Goal: Task Accomplishment & Management: Complete application form

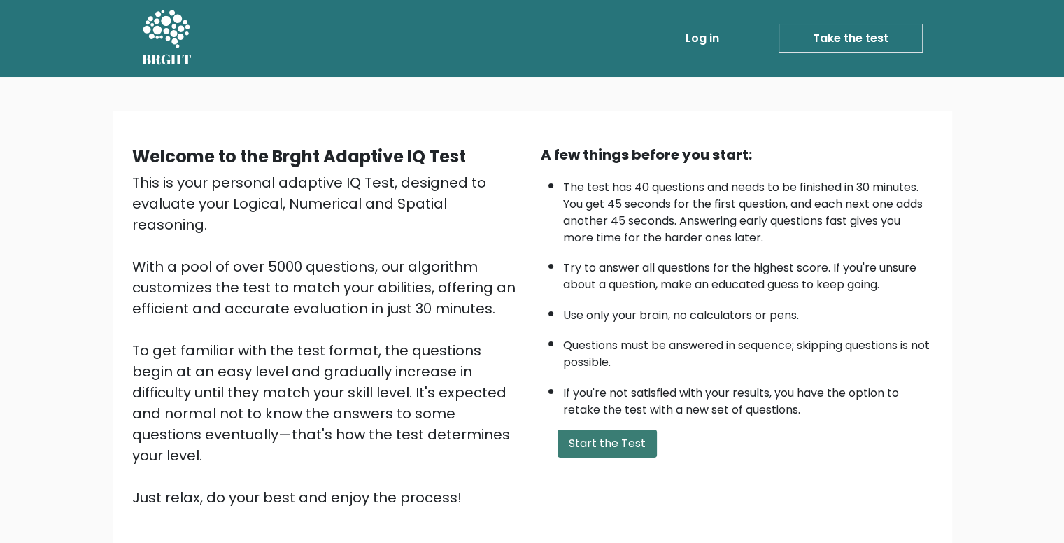
click at [569, 433] on button "Start the Test" at bounding box center [606, 443] width 99 height 28
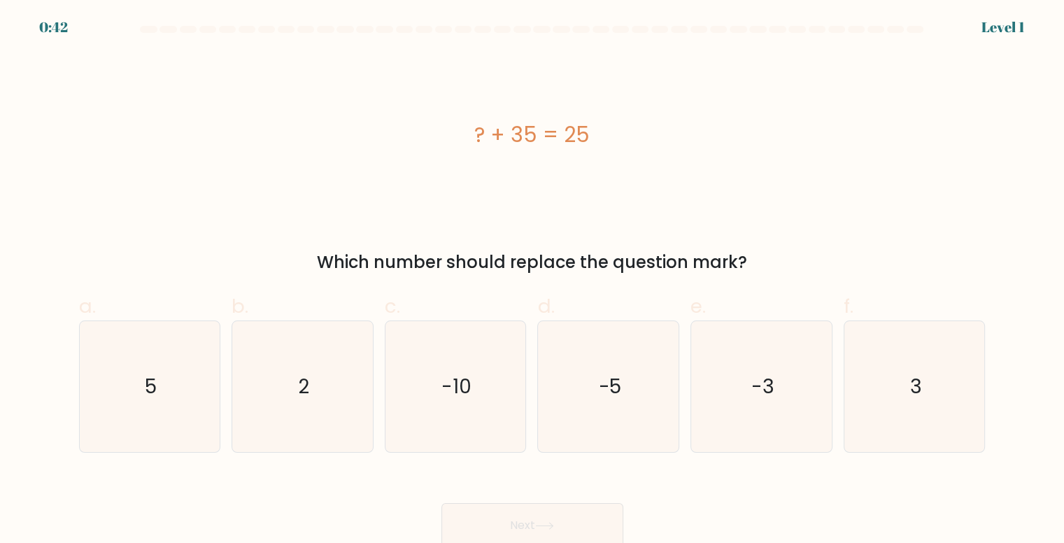
scroll to position [6, 0]
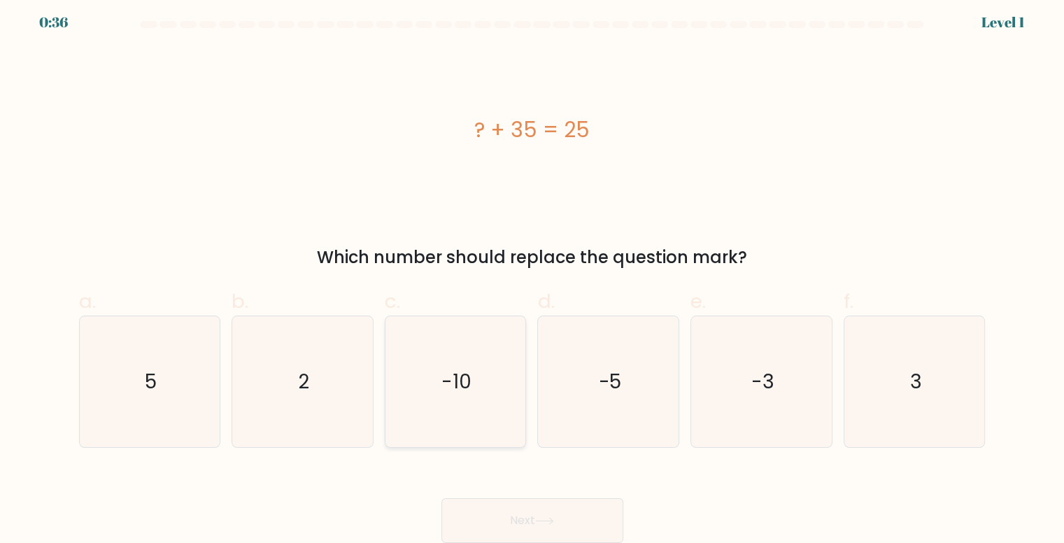
click at [459, 363] on icon "-10" at bounding box center [455, 381] width 131 height 131
click at [532, 276] on input "c. -10" at bounding box center [532, 271] width 1 height 9
radio input "true"
click at [532, 522] on button "Next" at bounding box center [532, 520] width 182 height 45
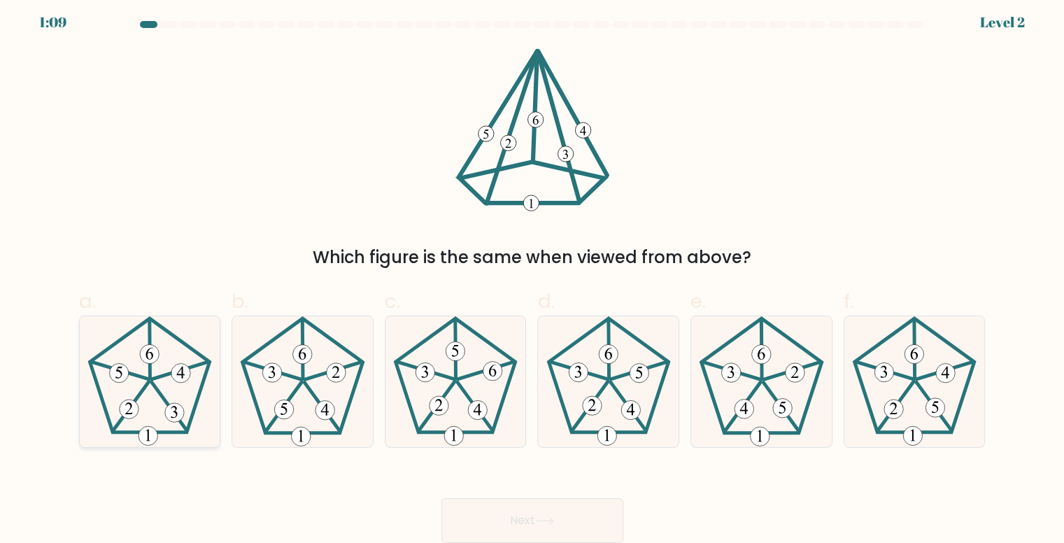
click at [149, 384] on icon at bounding box center [150, 381] width 131 height 131
click at [532, 276] on input "a." at bounding box center [532, 271] width 1 height 9
radio input "true"
drag, startPoint x: 541, startPoint y: 521, endPoint x: 544, endPoint y: 507, distance: 14.3
click at [541, 519] on icon at bounding box center [544, 521] width 19 height 8
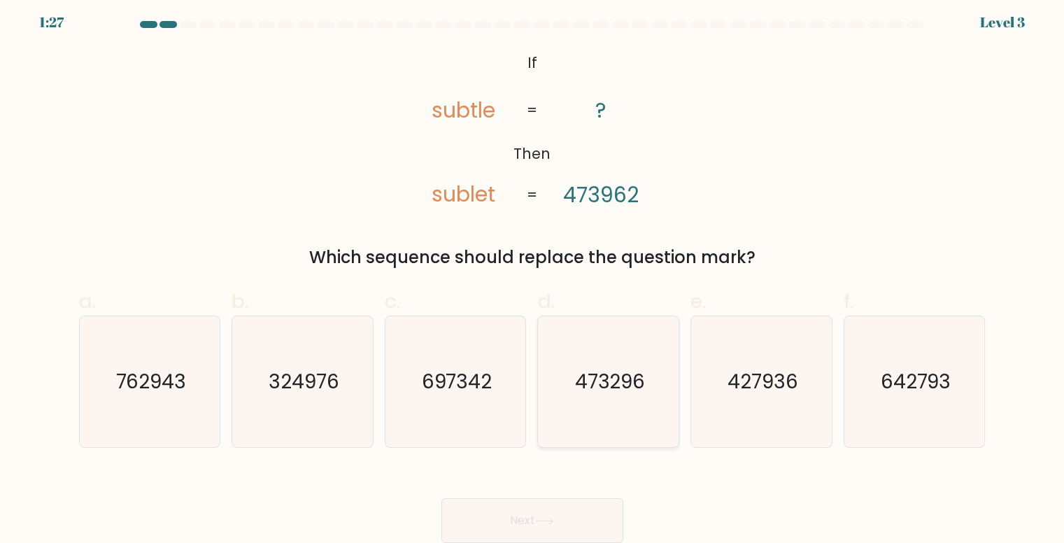
click at [625, 364] on icon "473296" at bounding box center [608, 381] width 131 height 131
click at [533, 276] on input "d. 473296" at bounding box center [532, 271] width 1 height 9
radio input "true"
click at [568, 538] on button "Next" at bounding box center [532, 520] width 182 height 45
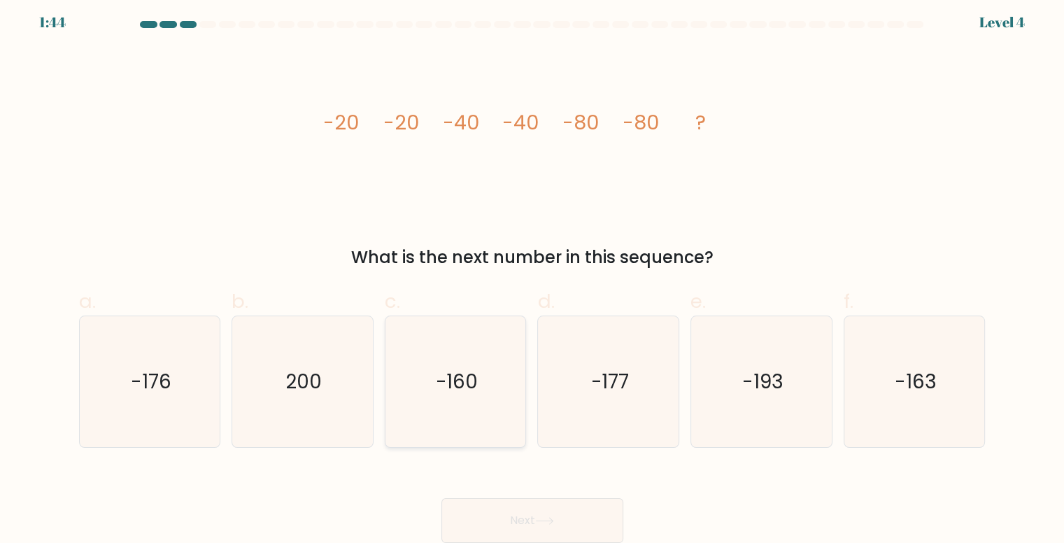
click at [473, 411] on icon "-160" at bounding box center [455, 381] width 131 height 131
click at [532, 276] on input "c. -160" at bounding box center [532, 271] width 1 height 9
radio input "true"
click at [547, 514] on button "Next" at bounding box center [532, 520] width 182 height 45
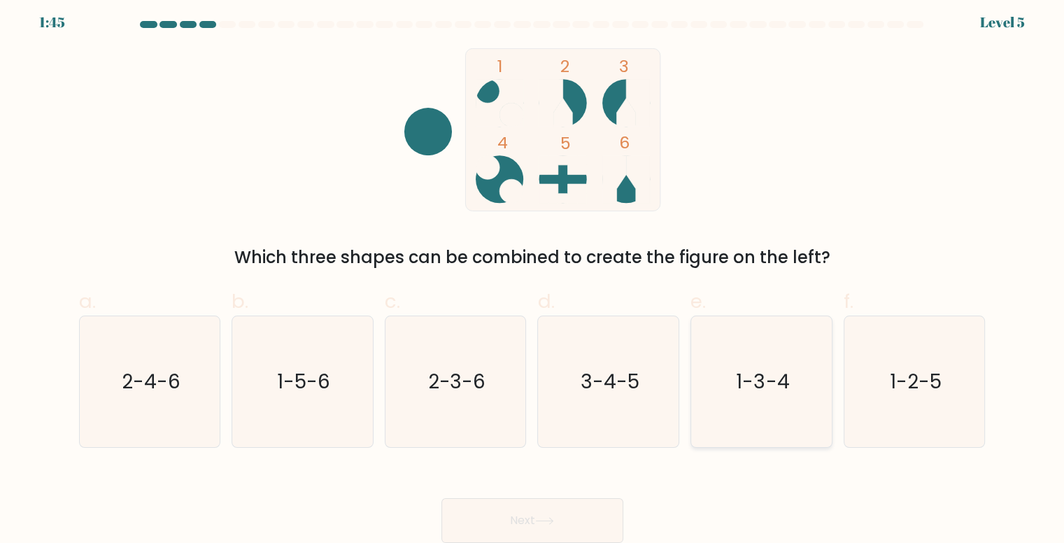
click at [747, 341] on icon "1-3-4" at bounding box center [761, 381] width 131 height 131
click at [533, 276] on input "e. 1-3-4" at bounding box center [532, 271] width 1 height 9
radio input "true"
click at [431, 392] on text "2-3-6" at bounding box center [456, 381] width 58 height 27
click at [532, 276] on input "c. 2-3-6" at bounding box center [532, 271] width 1 height 9
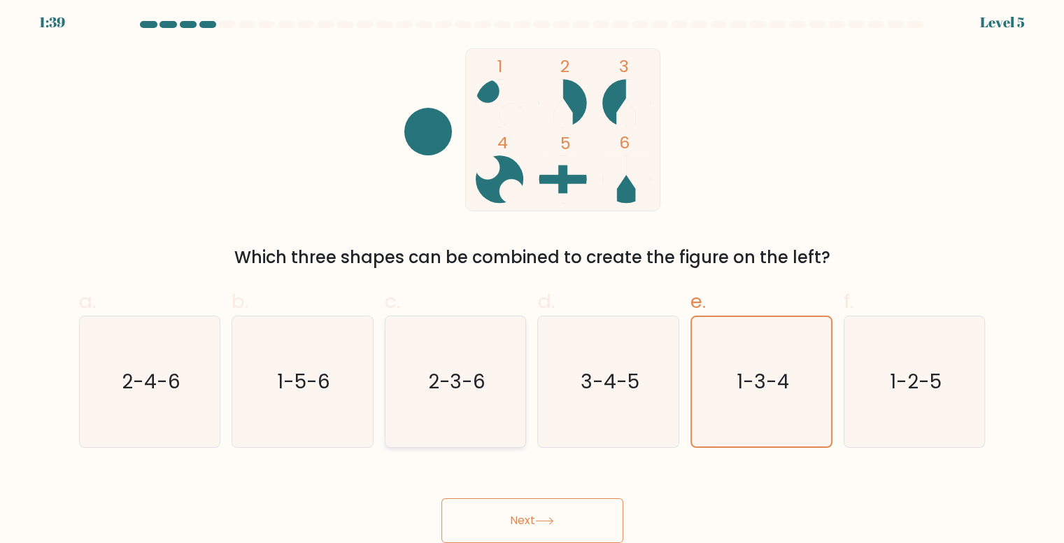
radio input "true"
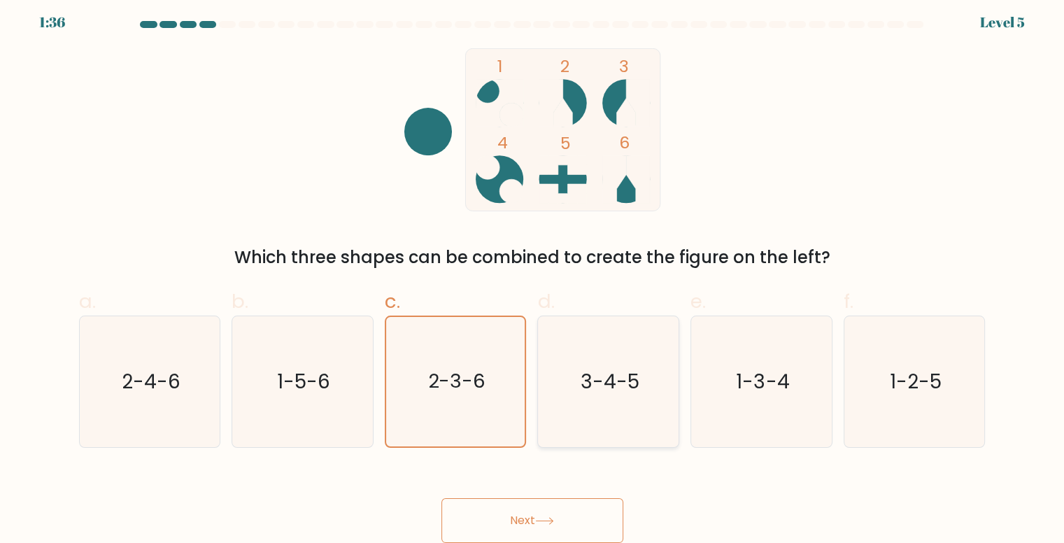
click at [602, 383] on text "3-4-5" at bounding box center [610, 381] width 59 height 27
click at [533, 276] on input "d. 3-4-5" at bounding box center [532, 271] width 1 height 9
radio input "true"
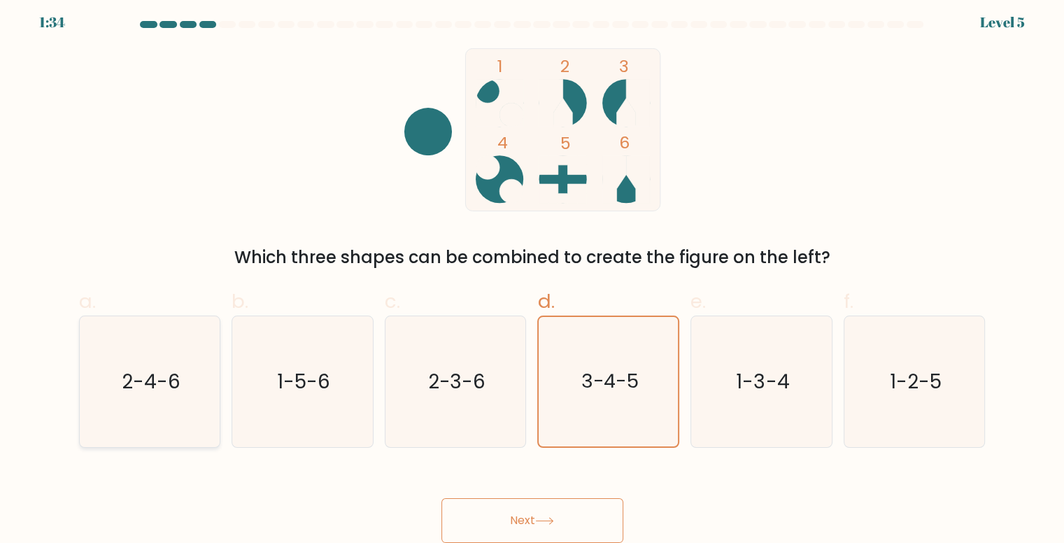
click at [195, 396] on icon "2-4-6" at bounding box center [150, 381] width 131 height 131
click at [532, 276] on input "a. 2-4-6" at bounding box center [532, 271] width 1 height 9
radio input "true"
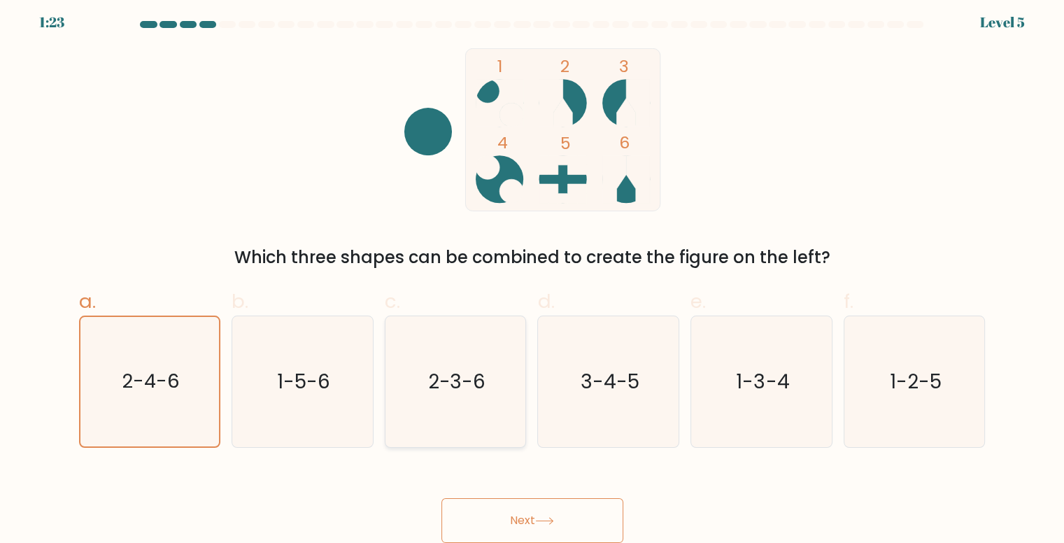
click at [474, 355] on icon "2-3-6" at bounding box center [455, 381] width 131 height 131
click at [532, 276] on input "c. 2-3-6" at bounding box center [532, 271] width 1 height 9
radio input "true"
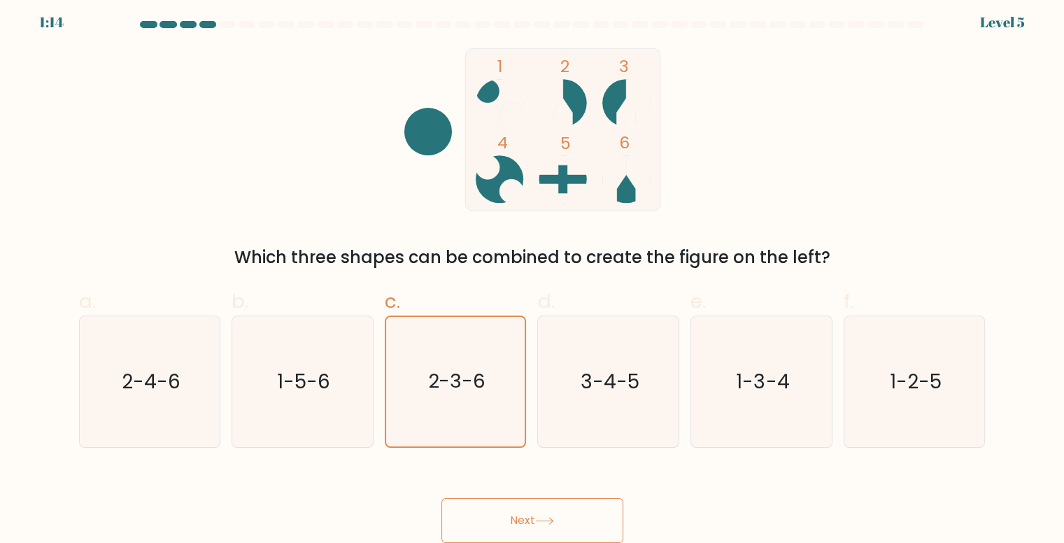
click at [540, 525] on button "Next" at bounding box center [532, 520] width 182 height 45
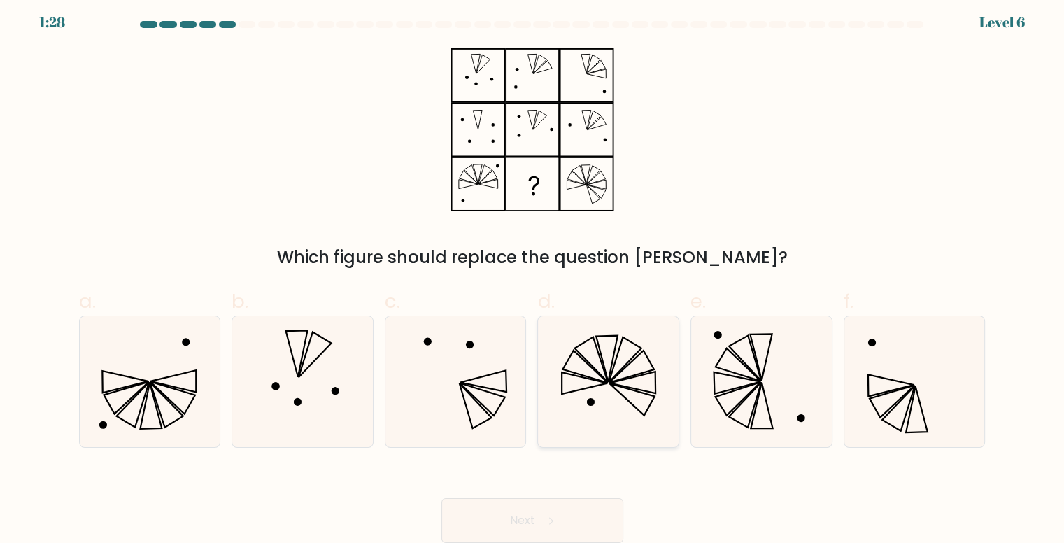
click at [604, 374] on icon at bounding box center [590, 359] width 33 height 45
click at [533, 276] on input "d." at bounding box center [532, 271] width 1 height 9
radio input "true"
drag, startPoint x: 541, startPoint y: 509, endPoint x: 532, endPoint y: 499, distance: 13.9
click at [541, 504] on button "Next" at bounding box center [532, 520] width 182 height 45
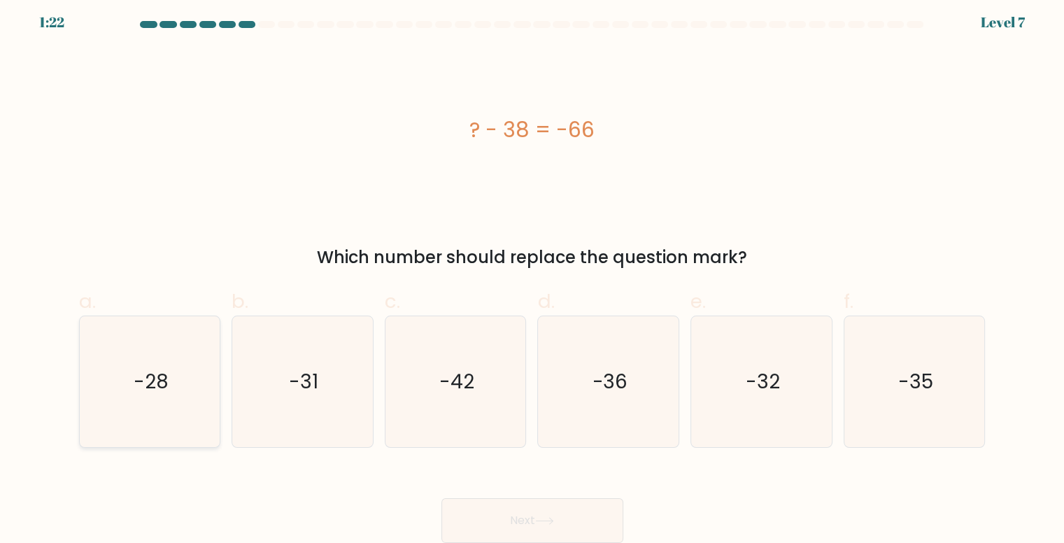
click at [119, 444] on icon "-28" at bounding box center [150, 381] width 131 height 131
click at [532, 276] on input "a. -28" at bounding box center [532, 271] width 1 height 9
radio input "true"
click at [520, 530] on button "Next" at bounding box center [532, 520] width 182 height 45
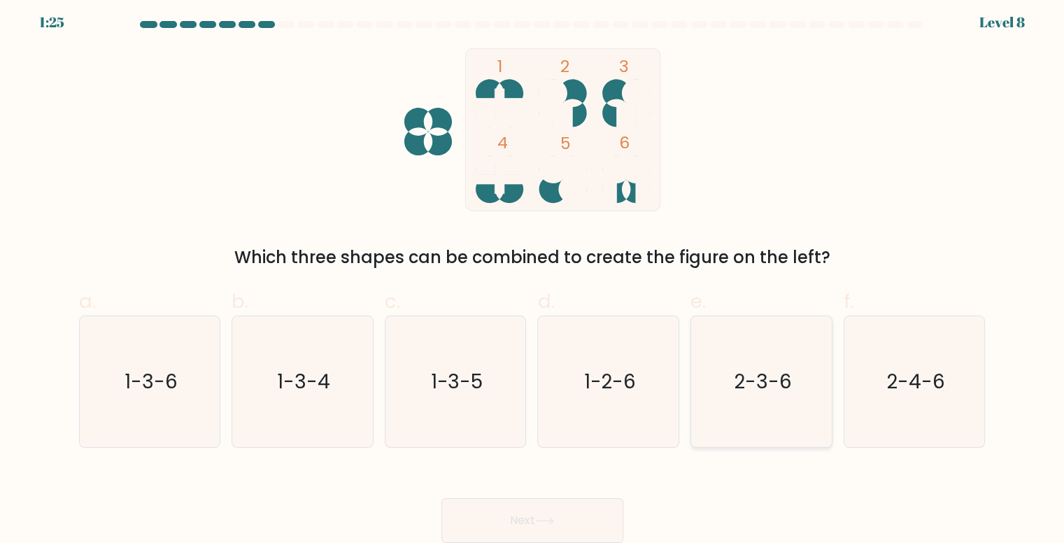
click at [762, 349] on icon "2-3-6" at bounding box center [761, 381] width 131 height 131
click at [533, 276] on input "e. 2-3-6" at bounding box center [532, 271] width 1 height 9
radio input "true"
click at [533, 518] on button "Next" at bounding box center [532, 520] width 182 height 45
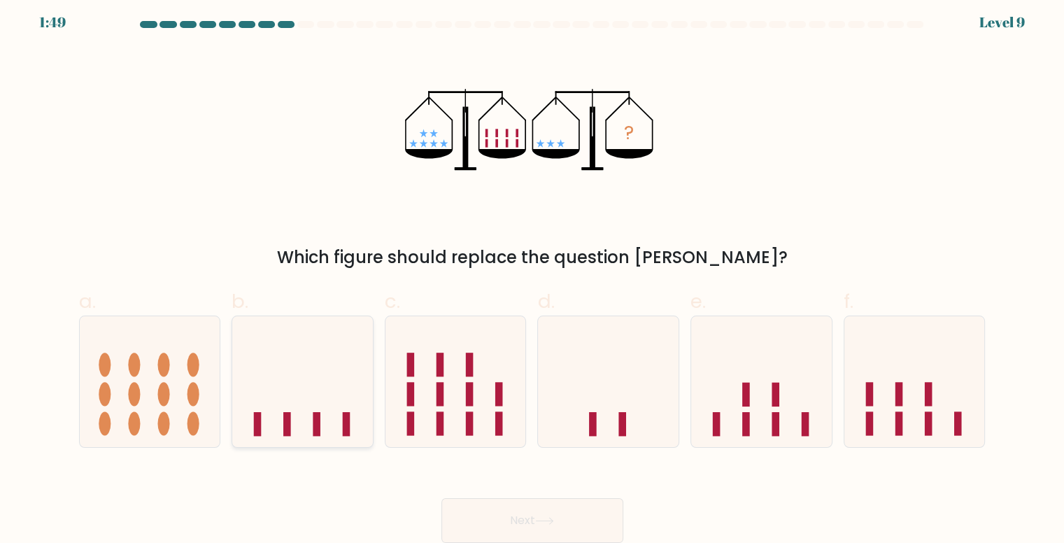
click at [319, 399] on icon at bounding box center [302, 381] width 141 height 116
click at [532, 276] on input "b." at bounding box center [532, 271] width 1 height 9
radio input "true"
click at [591, 523] on button "Next" at bounding box center [532, 520] width 182 height 45
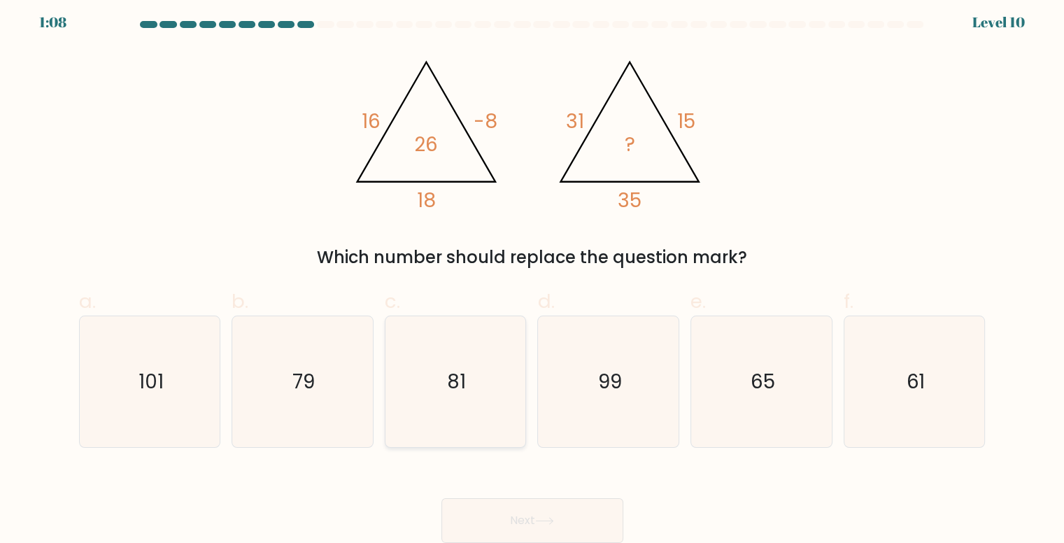
click at [478, 390] on icon "81" at bounding box center [455, 381] width 131 height 131
click at [532, 276] on input "c. 81" at bounding box center [532, 271] width 1 height 9
radio input "true"
click at [539, 520] on icon at bounding box center [544, 521] width 19 height 8
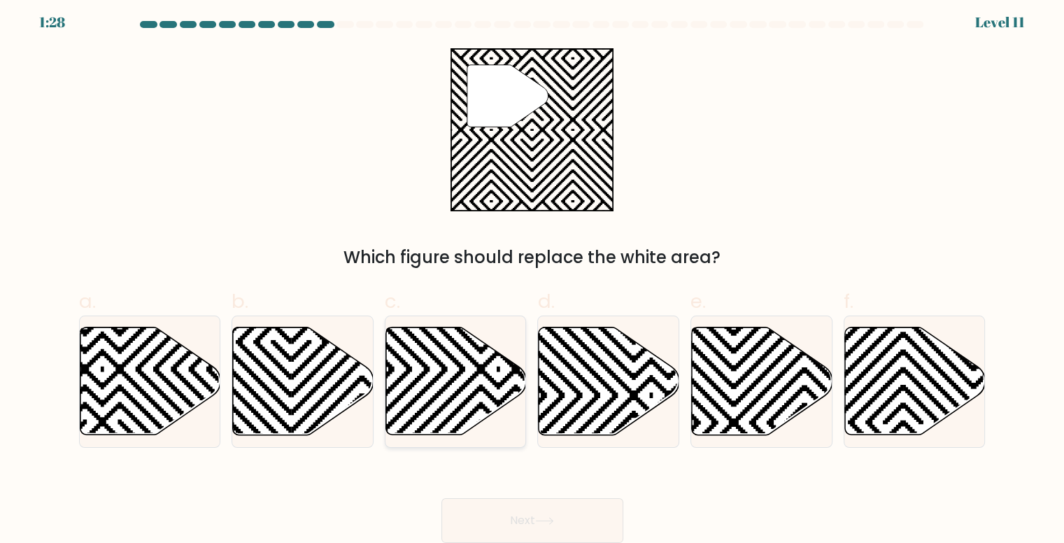
click at [468, 373] on icon at bounding box center [456, 381] width 141 height 108
click at [532, 276] on input "c." at bounding box center [532, 271] width 1 height 9
radio input "true"
click at [147, 369] on icon at bounding box center [150, 381] width 141 height 108
click at [532, 276] on input "a." at bounding box center [532, 271] width 1 height 9
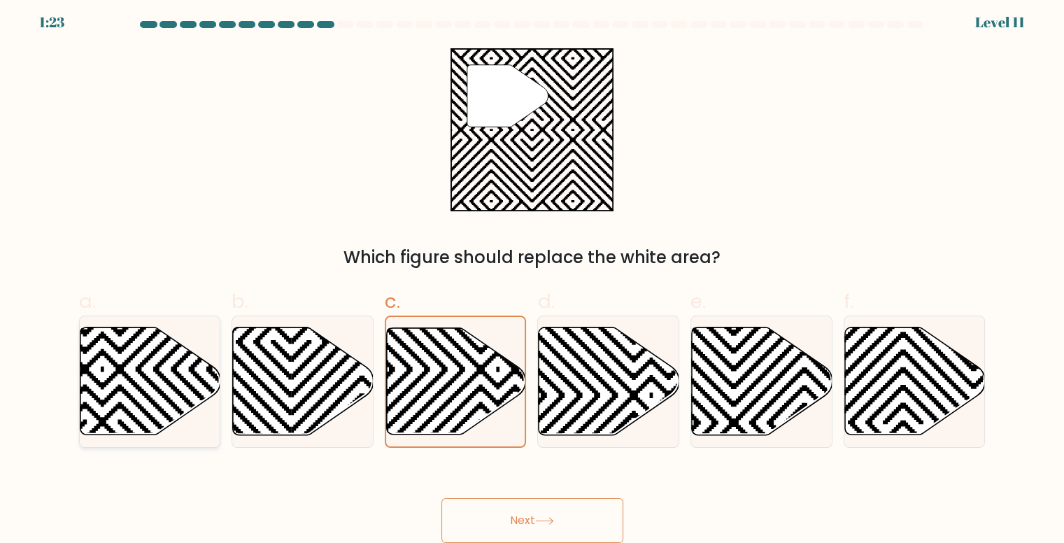
radio input "true"
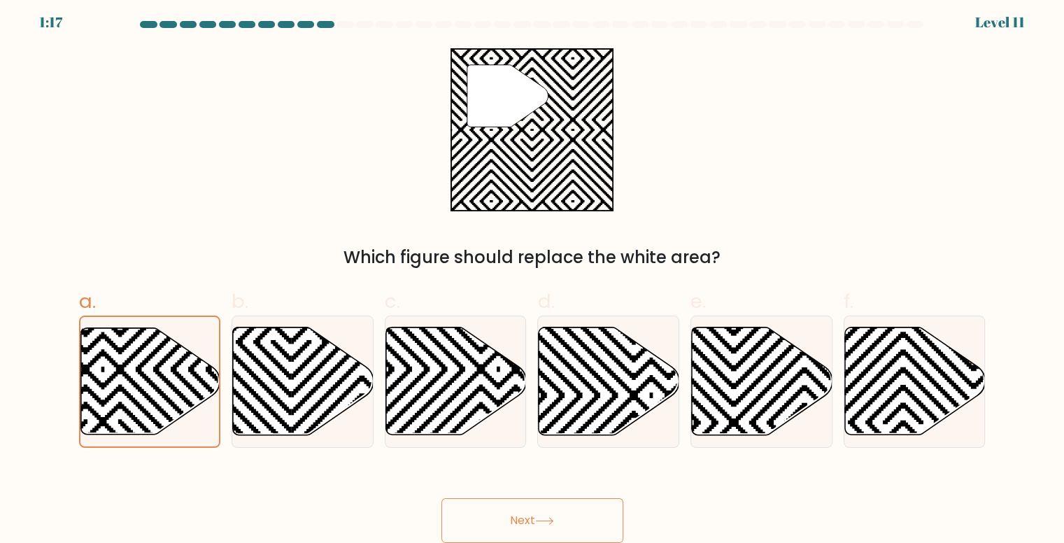
click at [573, 518] on button "Next" at bounding box center [532, 520] width 182 height 45
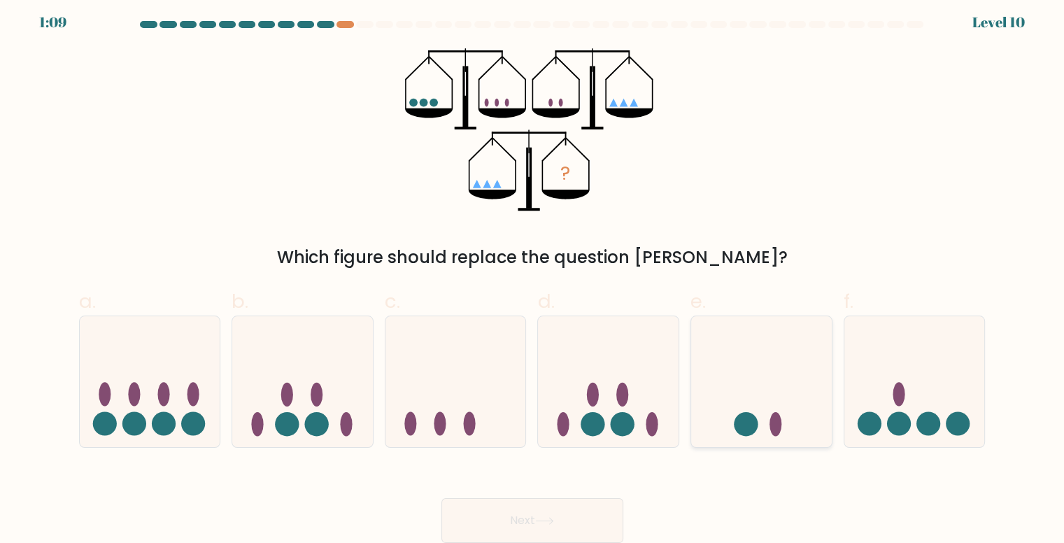
click at [751, 415] on circle at bounding box center [746, 424] width 24 height 24
click at [533, 276] on input "e." at bounding box center [532, 271] width 1 height 9
radio input "true"
click at [554, 524] on icon at bounding box center [544, 521] width 19 height 8
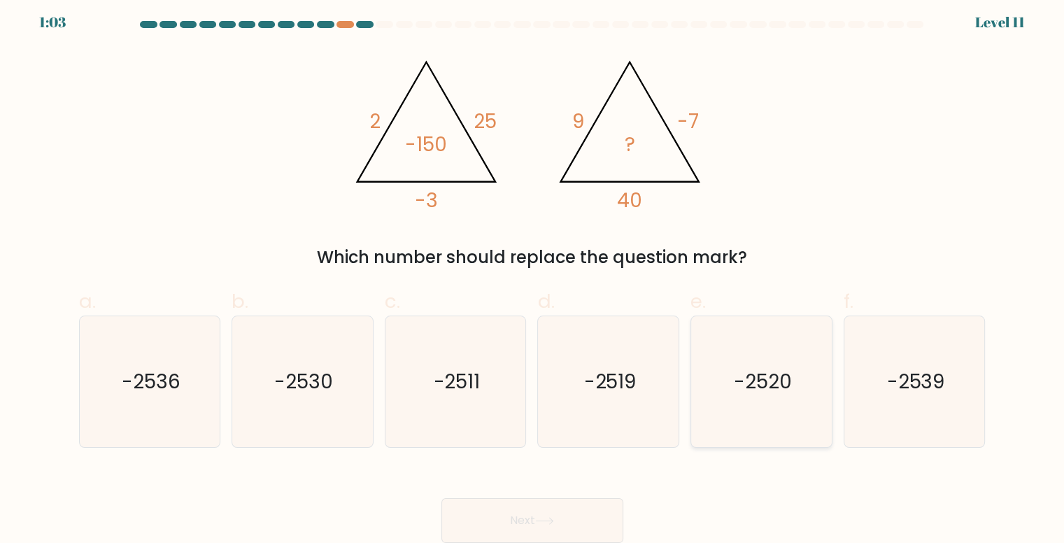
click at [781, 392] on text "-2520" at bounding box center [763, 381] width 58 height 27
click at [533, 276] on input "e. -2520" at bounding box center [532, 271] width 1 height 9
radio input "true"
click at [523, 513] on button "Next" at bounding box center [532, 520] width 182 height 45
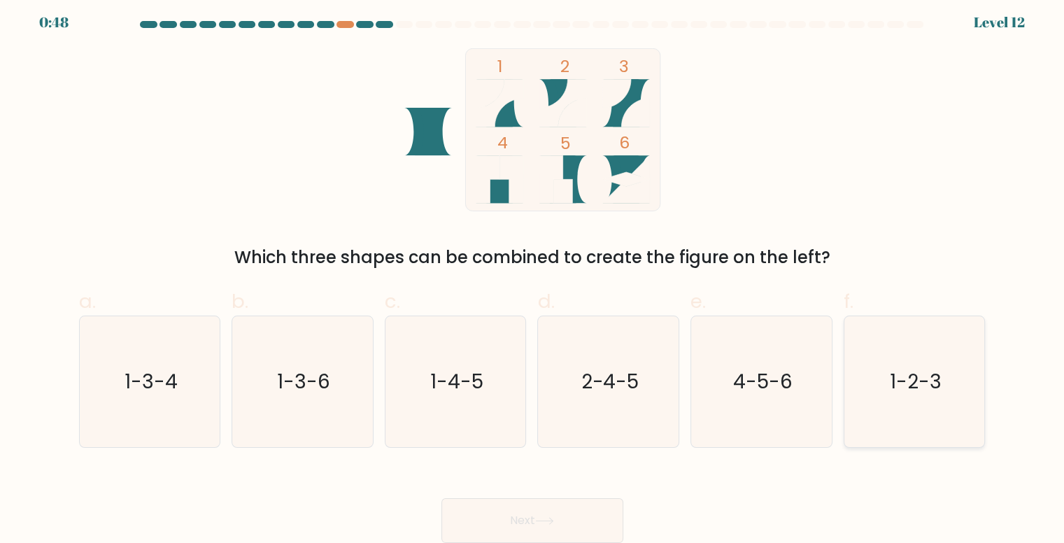
click at [930, 360] on icon "1-2-3" at bounding box center [914, 381] width 131 height 131
click at [533, 276] on input "f. 1-2-3" at bounding box center [532, 271] width 1 height 9
radio input "true"
drag, startPoint x: 539, startPoint y: 528, endPoint x: 532, endPoint y: 525, distance: 7.8
click at [538, 528] on button "Next" at bounding box center [532, 520] width 182 height 45
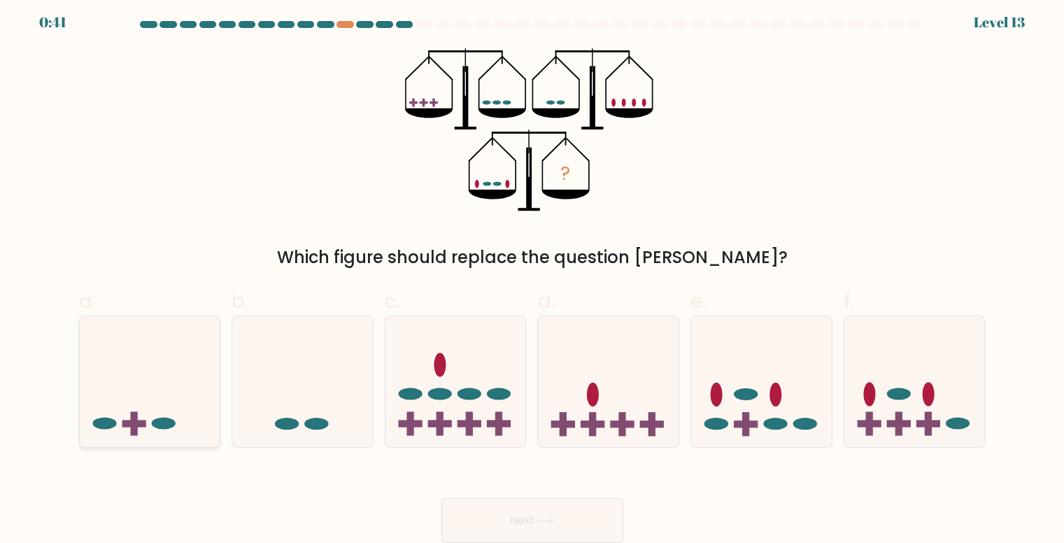
click at [104, 339] on icon at bounding box center [150, 381] width 141 height 116
click at [532, 276] on input "a." at bounding box center [532, 271] width 1 height 9
radio input "true"
click at [504, 520] on button "Next" at bounding box center [532, 520] width 182 height 45
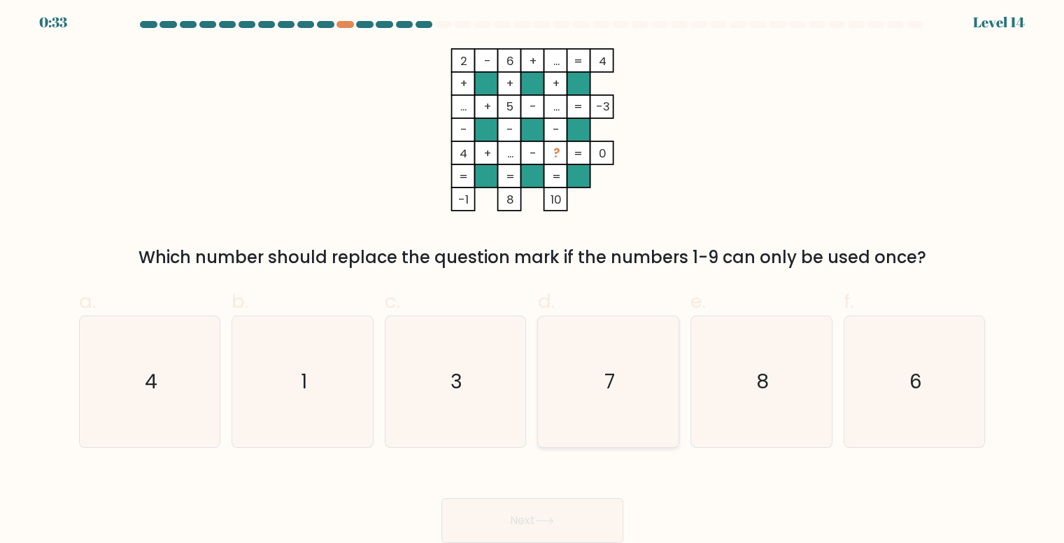
click at [654, 366] on icon "7" at bounding box center [608, 381] width 131 height 131
click at [533, 276] on input "d. 7" at bounding box center [532, 271] width 1 height 9
radio input "true"
click at [543, 508] on button "Next" at bounding box center [532, 520] width 182 height 45
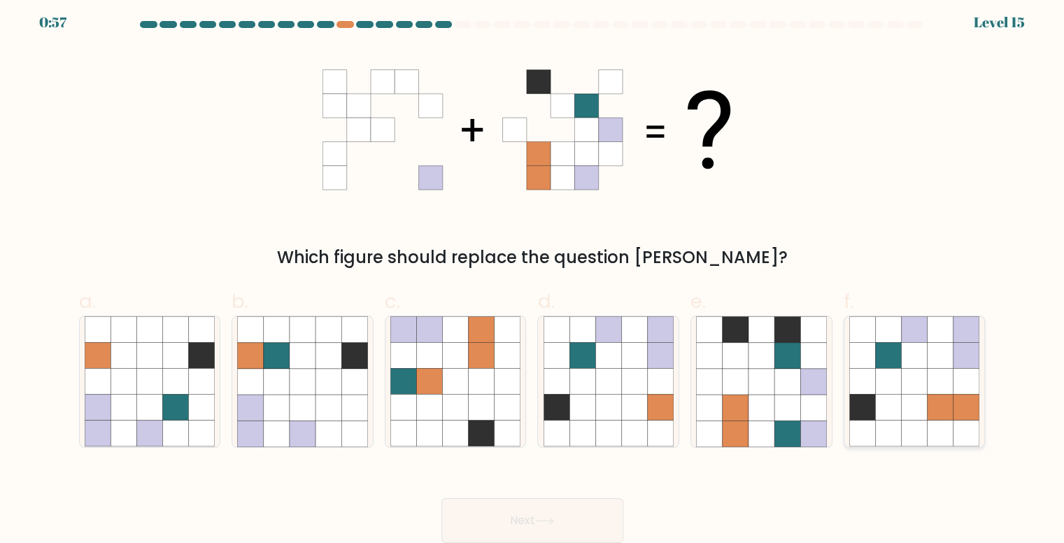
click at [895, 406] on icon at bounding box center [888, 408] width 26 height 26
click at [533, 276] on input "f." at bounding box center [532, 271] width 1 height 9
radio input "true"
click at [537, 510] on button "Next" at bounding box center [532, 520] width 182 height 45
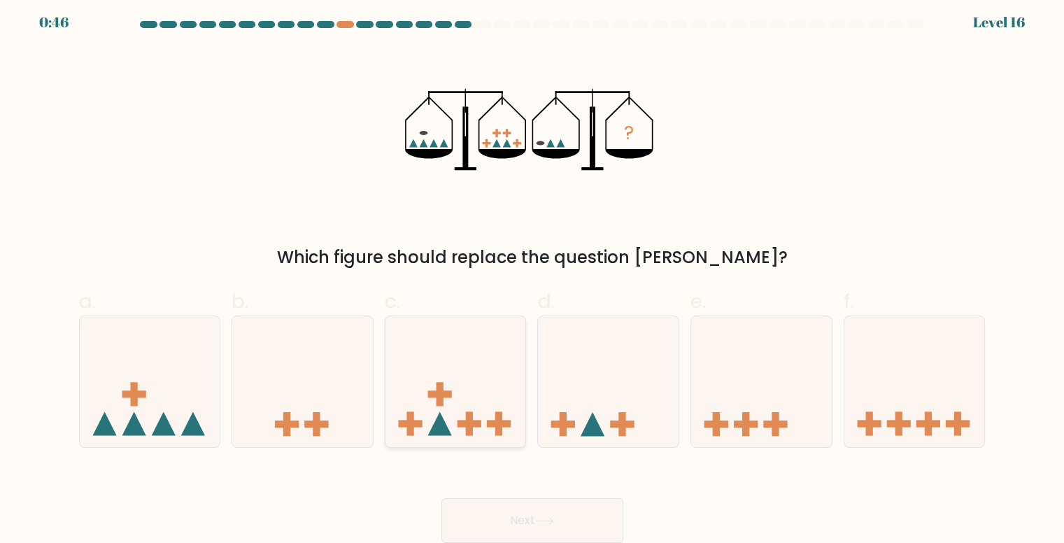
click at [475, 388] on icon at bounding box center [455, 381] width 141 height 116
click at [532, 276] on input "c." at bounding box center [532, 271] width 1 height 9
radio input "true"
click at [529, 527] on button "Next" at bounding box center [532, 520] width 182 height 45
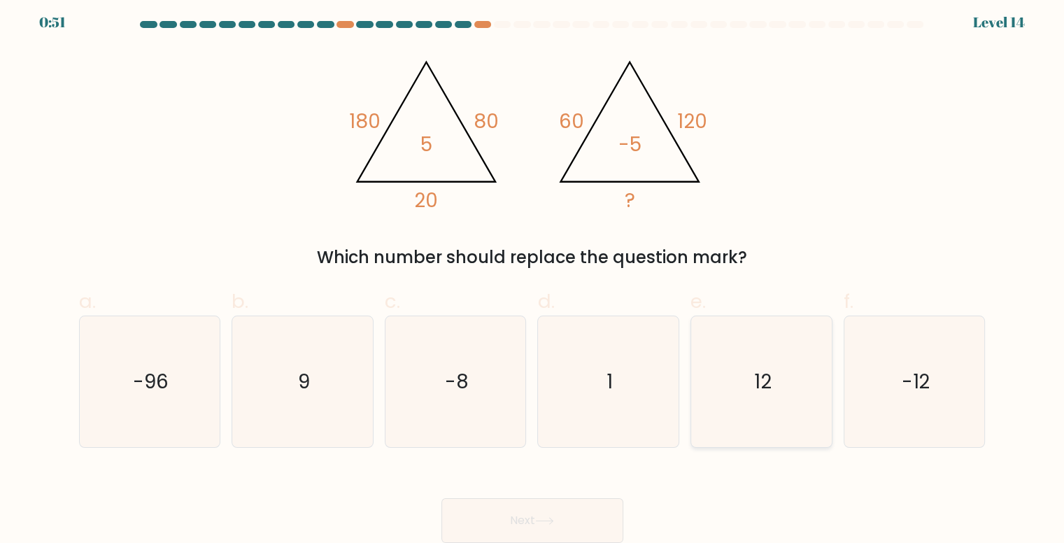
click at [779, 367] on icon "12" at bounding box center [761, 381] width 131 height 131
click at [533, 276] on input "e. 12" at bounding box center [532, 271] width 1 height 9
radio input "true"
click at [540, 522] on icon at bounding box center [544, 521] width 19 height 8
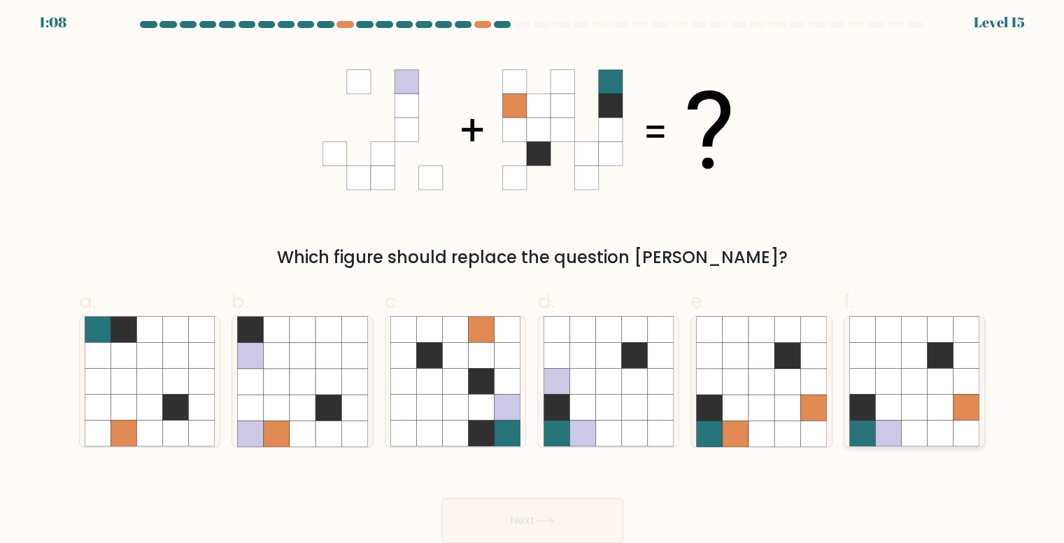
click at [921, 393] on icon at bounding box center [915, 382] width 26 height 26
click at [533, 276] on input "f." at bounding box center [532, 271] width 1 height 9
radio input "true"
click at [532, 513] on button "Next" at bounding box center [532, 520] width 182 height 45
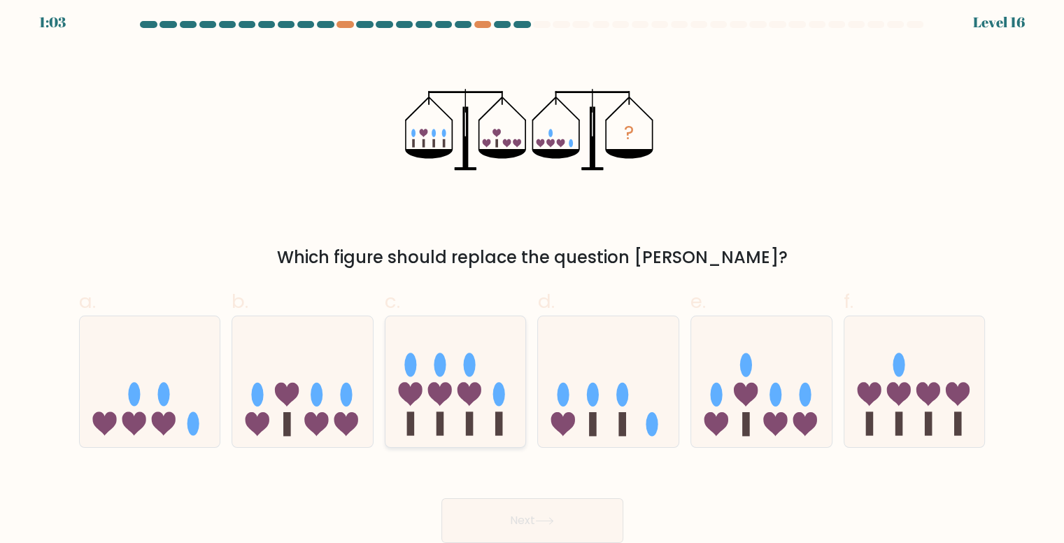
click at [450, 387] on icon at bounding box center [440, 395] width 24 height 24
click at [532, 276] on input "c." at bounding box center [532, 271] width 1 height 9
radio input "true"
click at [530, 511] on button "Next" at bounding box center [532, 520] width 182 height 45
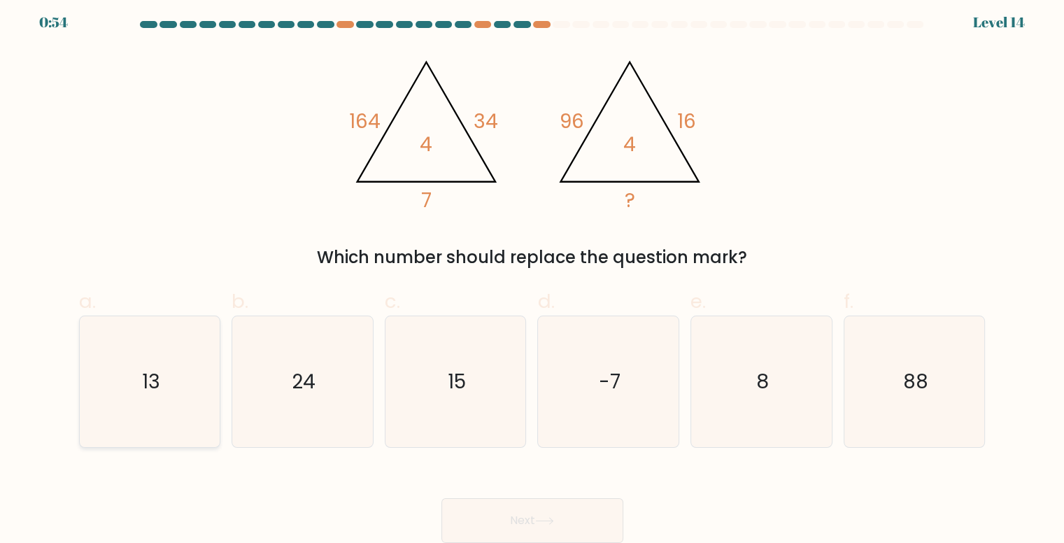
click at [159, 395] on icon "13" at bounding box center [150, 381] width 131 height 131
click at [532, 276] on input "a. 13" at bounding box center [532, 271] width 1 height 9
radio input "true"
click at [502, 517] on button "Next" at bounding box center [532, 520] width 182 height 45
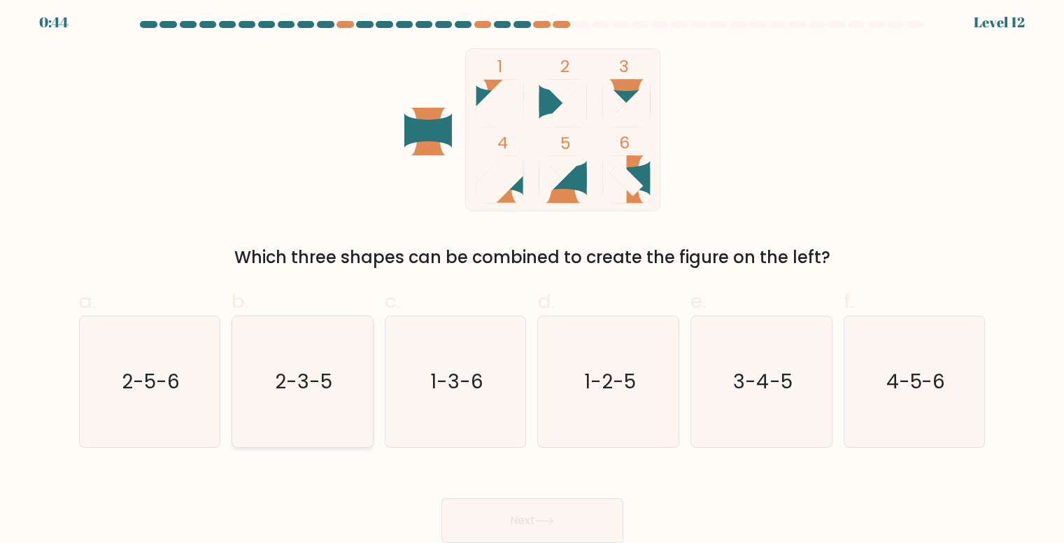
click at [297, 394] on text "2-3-5" at bounding box center [303, 381] width 57 height 27
click at [532, 276] on input "b. 2-3-5" at bounding box center [532, 271] width 1 height 9
radio input "true"
click at [529, 510] on button "Next" at bounding box center [532, 520] width 182 height 45
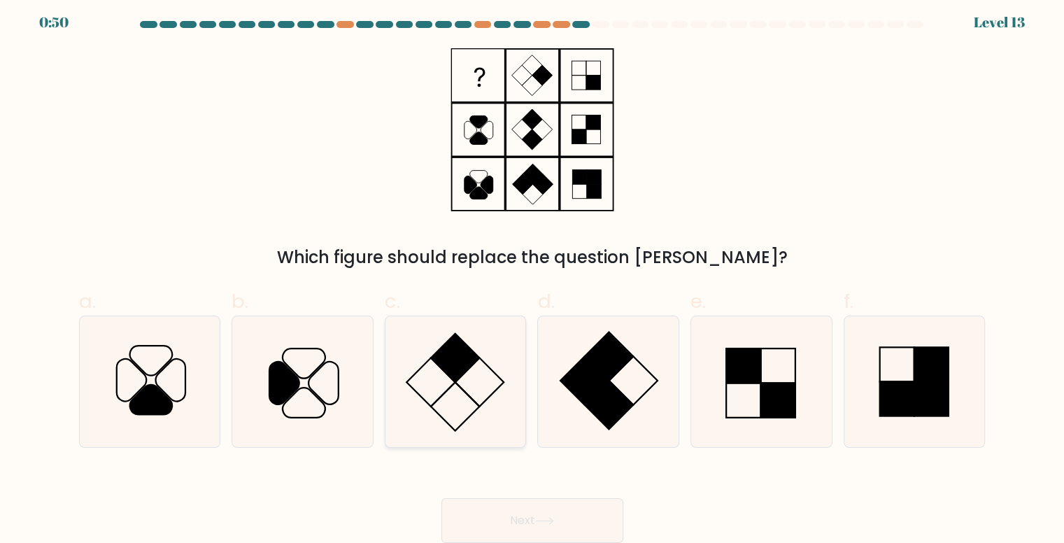
click at [454, 404] on icon at bounding box center [455, 381] width 131 height 131
click at [532, 276] on input "c." at bounding box center [532, 271] width 1 height 9
radio input "true"
click at [530, 527] on button "Next" at bounding box center [532, 520] width 182 height 45
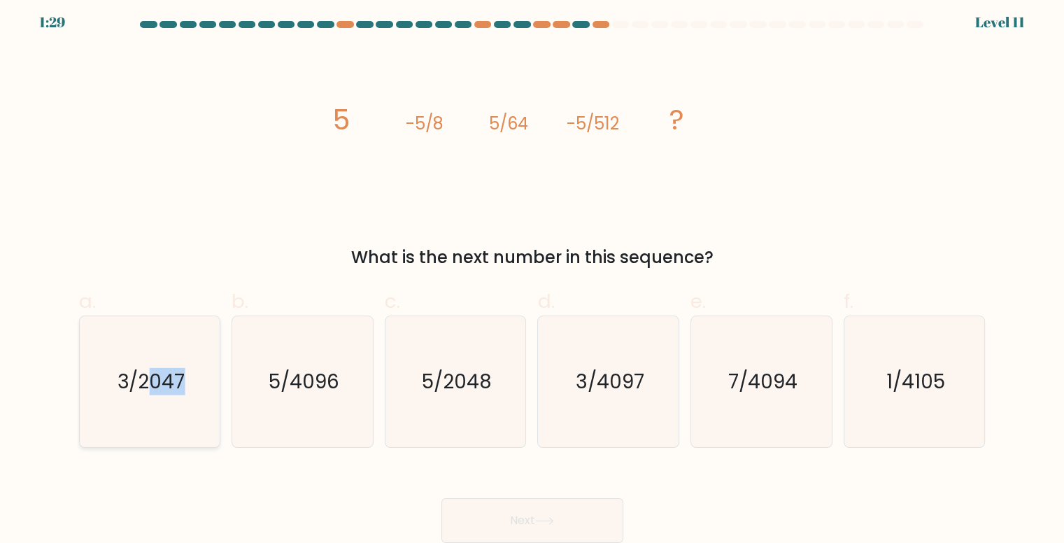
click at [143, 332] on icon "3/2047" at bounding box center [150, 381] width 131 height 131
click at [168, 211] on div "image/svg+xml 5 -5/8 5/64 -5/512 ? What is the next number in this sequence?" at bounding box center [532, 159] width 923 height 222
click at [145, 332] on icon "3/2047" at bounding box center [150, 381] width 131 height 131
click at [532, 276] on input "a. 3/2047" at bounding box center [532, 271] width 1 height 9
radio input "true"
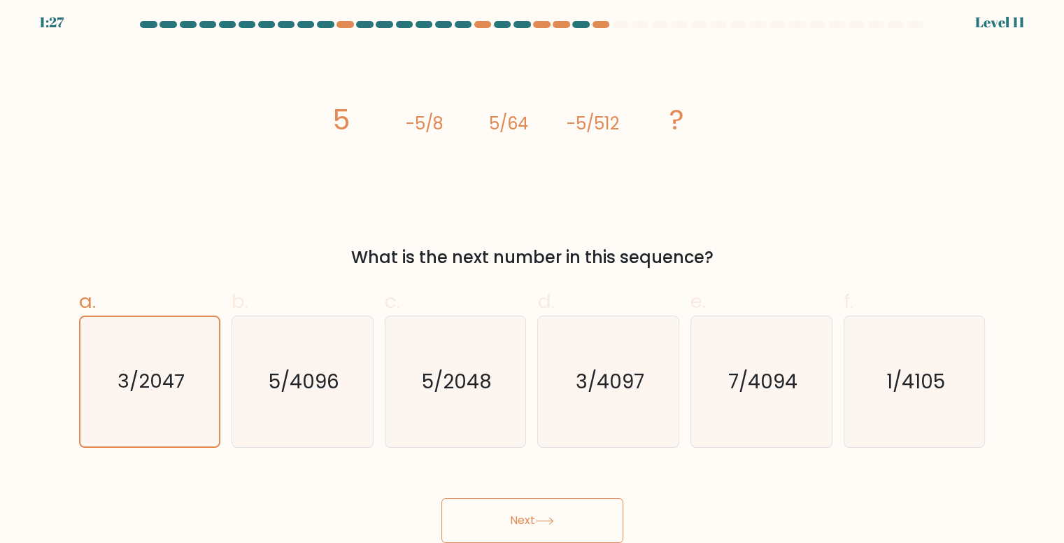
click at [495, 501] on button "Next" at bounding box center [532, 520] width 182 height 45
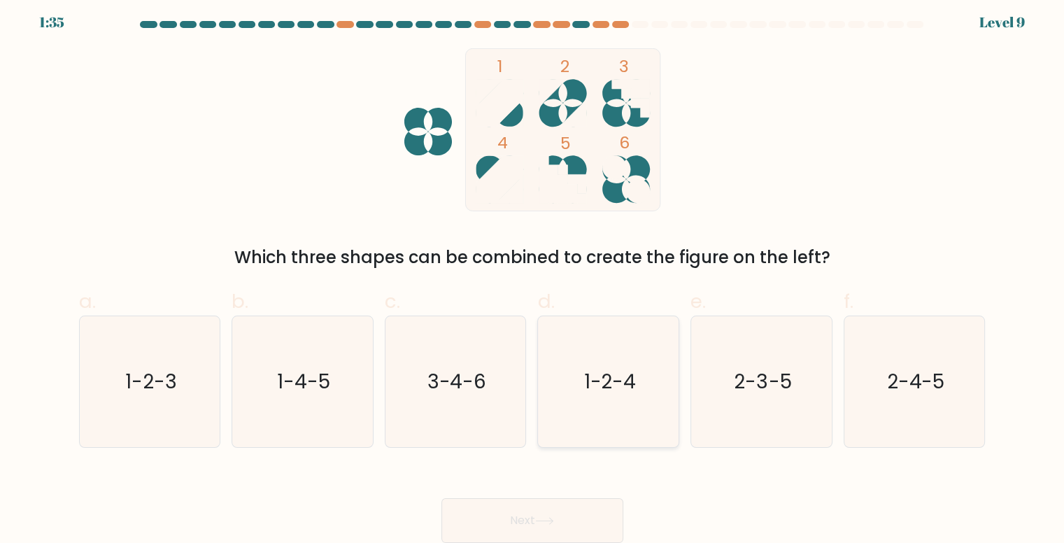
click at [626, 395] on text "1-2-4" at bounding box center [609, 381] width 52 height 27
click at [533, 276] on input "d. 1-2-4" at bounding box center [532, 271] width 1 height 9
radio input "true"
click at [534, 513] on button "Next" at bounding box center [532, 520] width 182 height 45
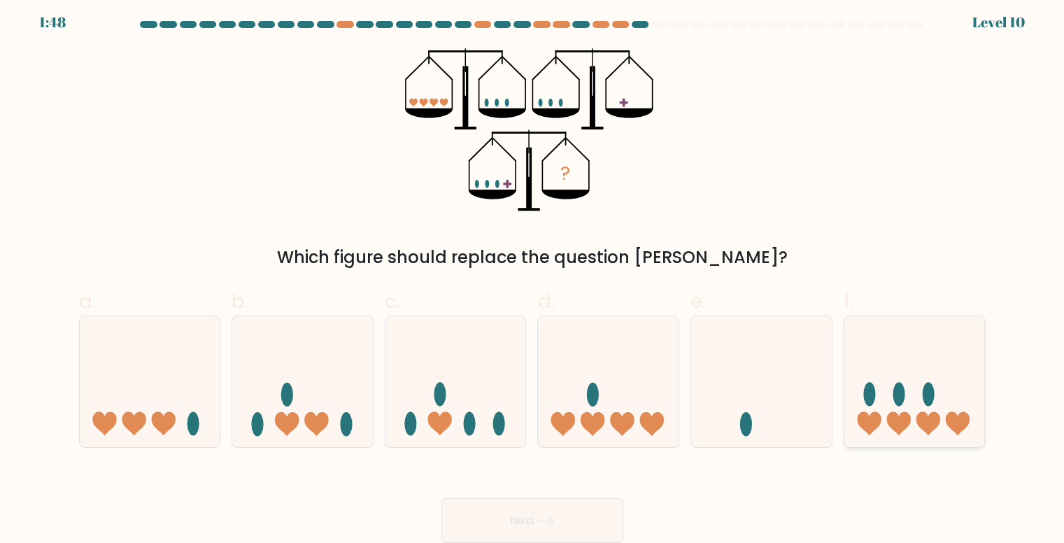
click at [940, 422] on icon at bounding box center [914, 381] width 141 height 116
click at [533, 276] on input "f." at bounding box center [532, 271] width 1 height 9
radio input "true"
click at [532, 524] on button "Next" at bounding box center [532, 520] width 182 height 45
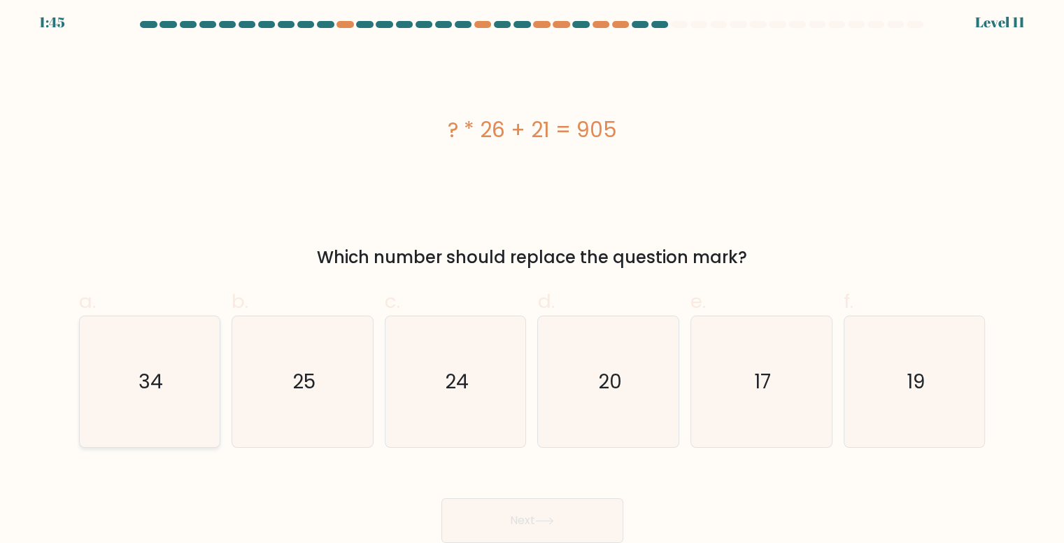
click at [108, 385] on icon "34" at bounding box center [150, 381] width 131 height 131
click at [532, 276] on input "a. 34" at bounding box center [532, 271] width 1 height 9
radio input "true"
click at [478, 531] on button "Next" at bounding box center [532, 520] width 182 height 45
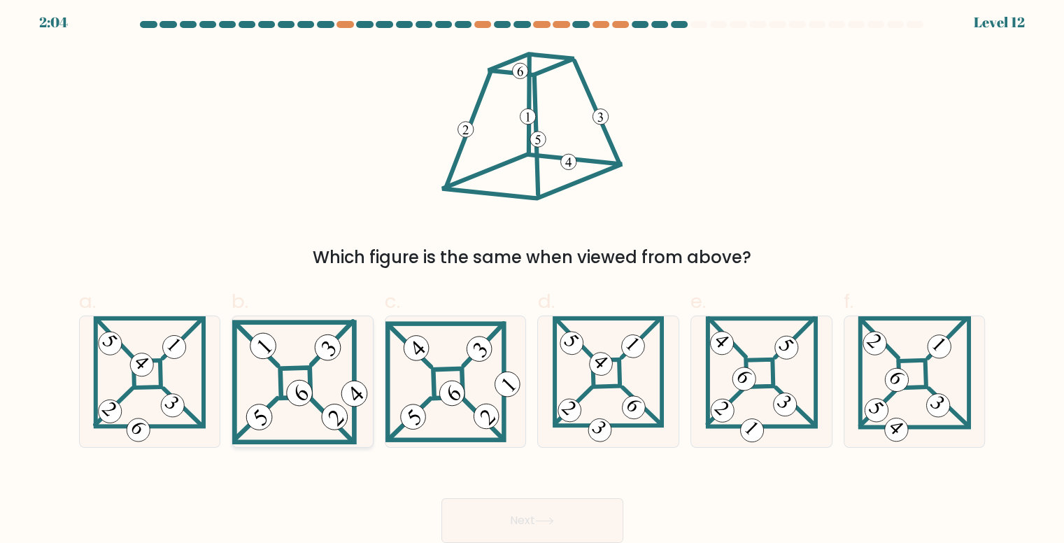
click at [311, 362] on icon at bounding box center [302, 381] width 141 height 125
click at [532, 276] on input "b." at bounding box center [532, 271] width 1 height 9
radio input "true"
click at [524, 523] on button "Next" at bounding box center [532, 520] width 182 height 45
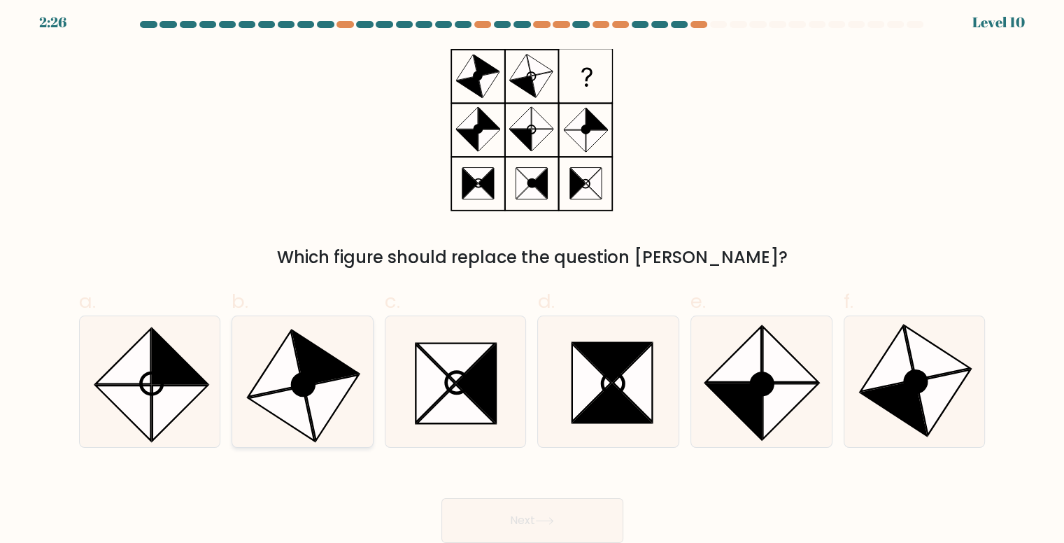
click at [327, 373] on icon at bounding box center [325, 357] width 66 height 54
click at [532, 276] on input "b." at bounding box center [532, 271] width 1 height 9
radio input "true"
click at [614, 356] on icon at bounding box center [612, 362] width 78 height 39
click at [533, 276] on input "d." at bounding box center [532, 271] width 1 height 9
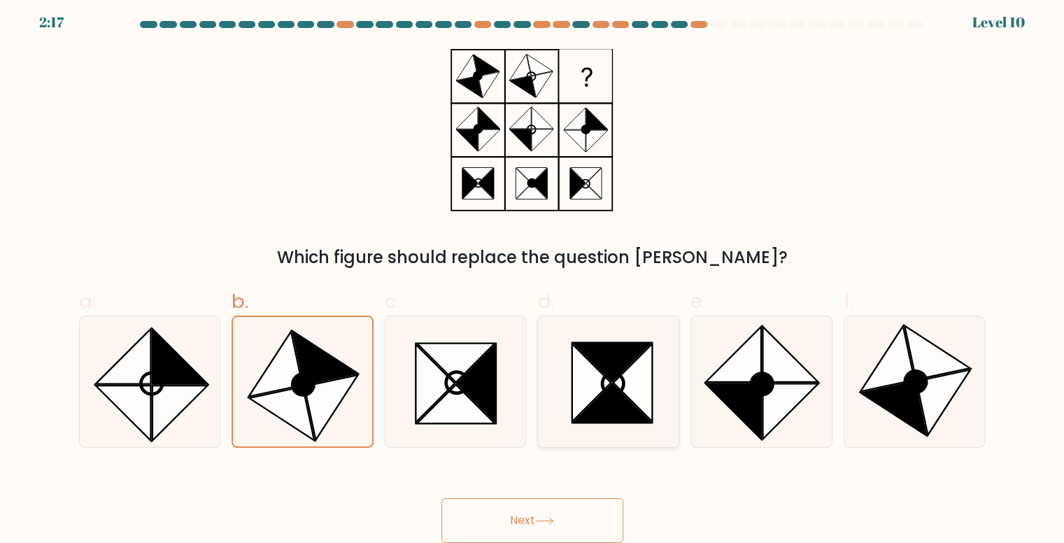
radio input "true"
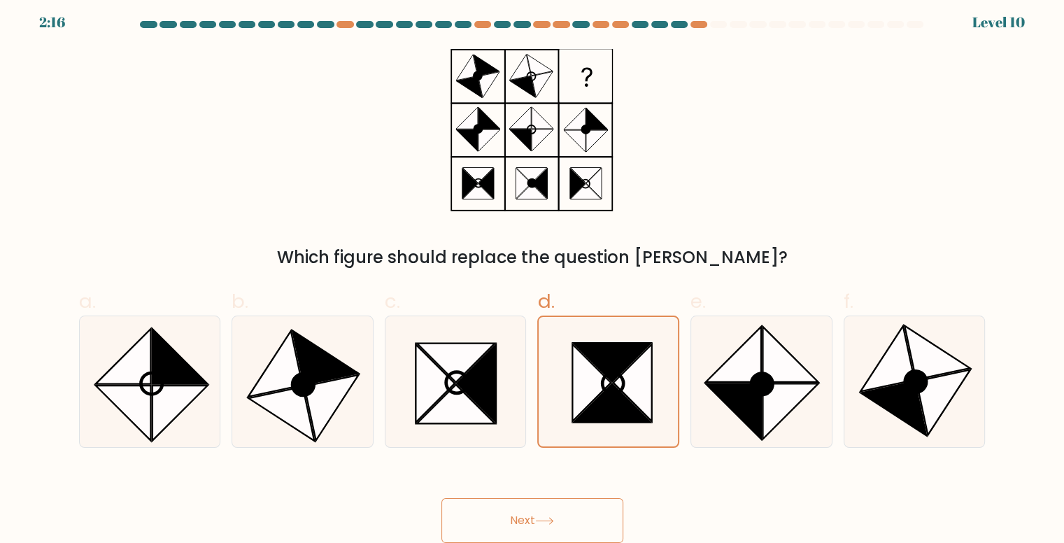
click at [527, 520] on button "Next" at bounding box center [532, 520] width 182 height 45
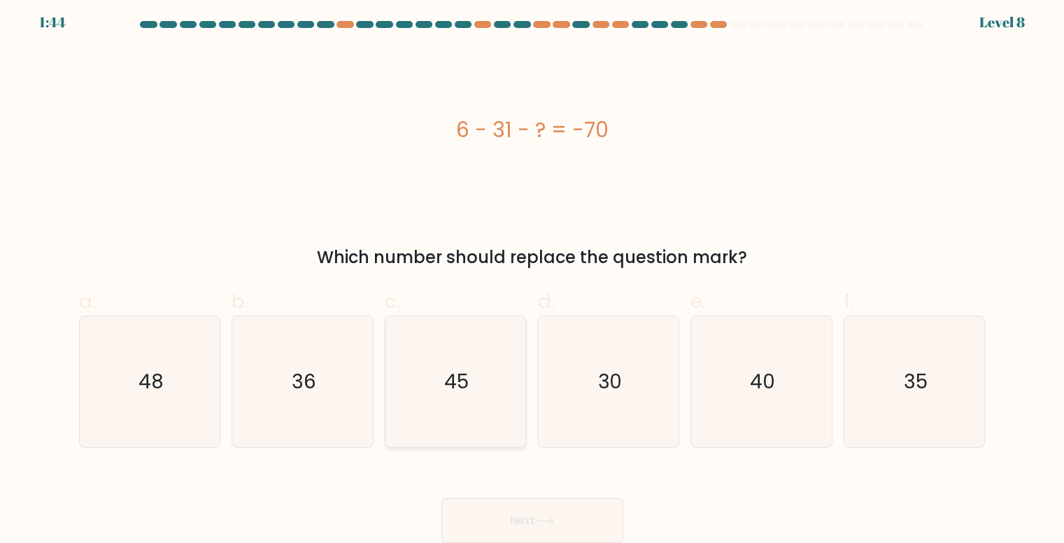
click at [420, 348] on icon "45" at bounding box center [455, 381] width 131 height 131
click at [532, 276] on input "c. 45" at bounding box center [532, 271] width 1 height 9
radio input "true"
click at [560, 512] on button "Next" at bounding box center [532, 520] width 182 height 45
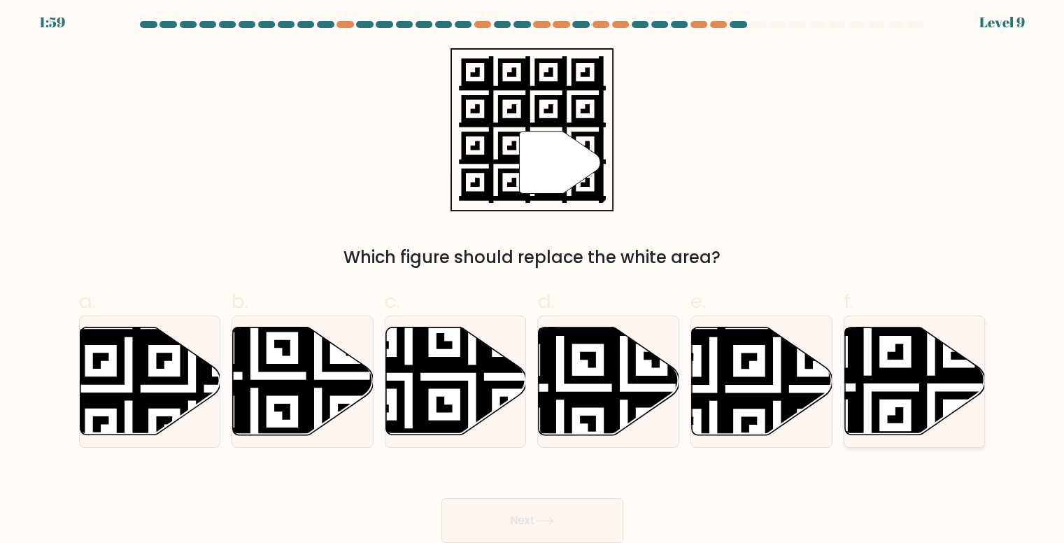
click at [918, 391] on icon at bounding box center [915, 381] width 141 height 108
click at [533, 276] on input "f." at bounding box center [532, 271] width 1 height 9
radio input "true"
click at [549, 518] on icon at bounding box center [544, 521] width 19 height 8
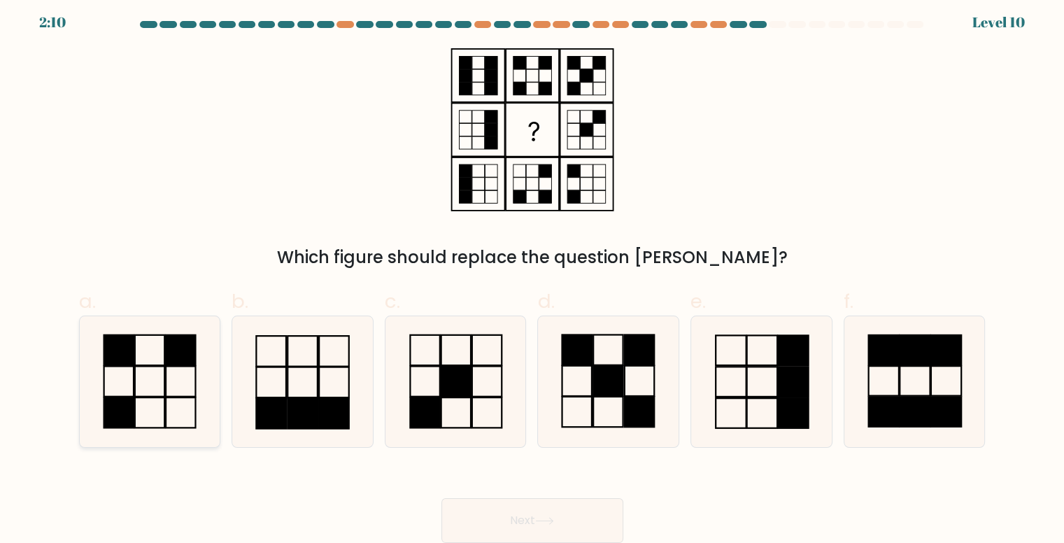
click at [118, 378] on icon at bounding box center [150, 381] width 131 height 131
click at [532, 276] on input "a." at bounding box center [532, 271] width 1 height 9
radio input "true"
click at [525, 513] on button "Next" at bounding box center [532, 520] width 182 height 45
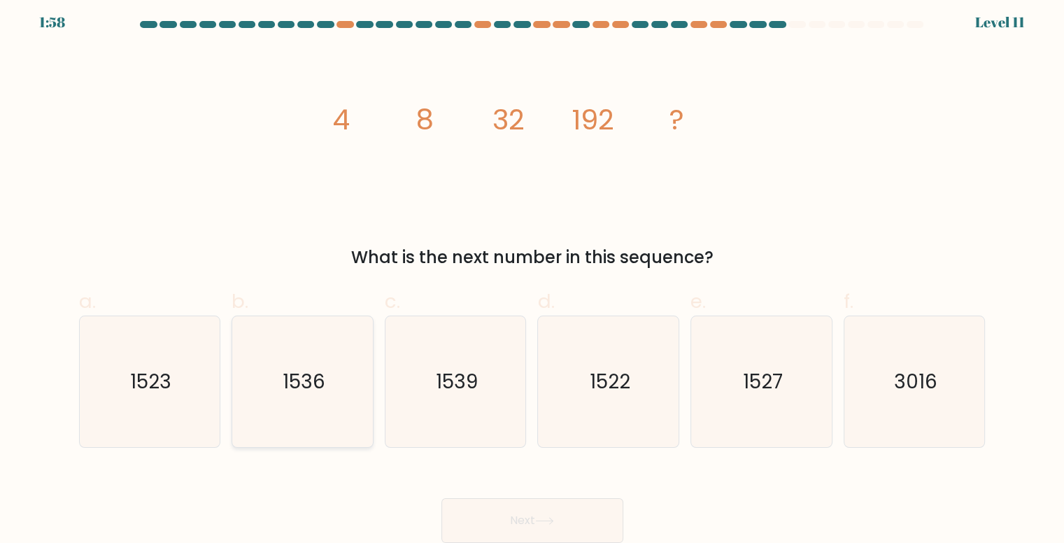
click at [276, 391] on icon "1536" at bounding box center [302, 381] width 131 height 131
click at [532, 276] on input "b. 1536" at bounding box center [532, 271] width 1 height 9
radio input "true"
click at [524, 513] on button "Next" at bounding box center [532, 520] width 182 height 45
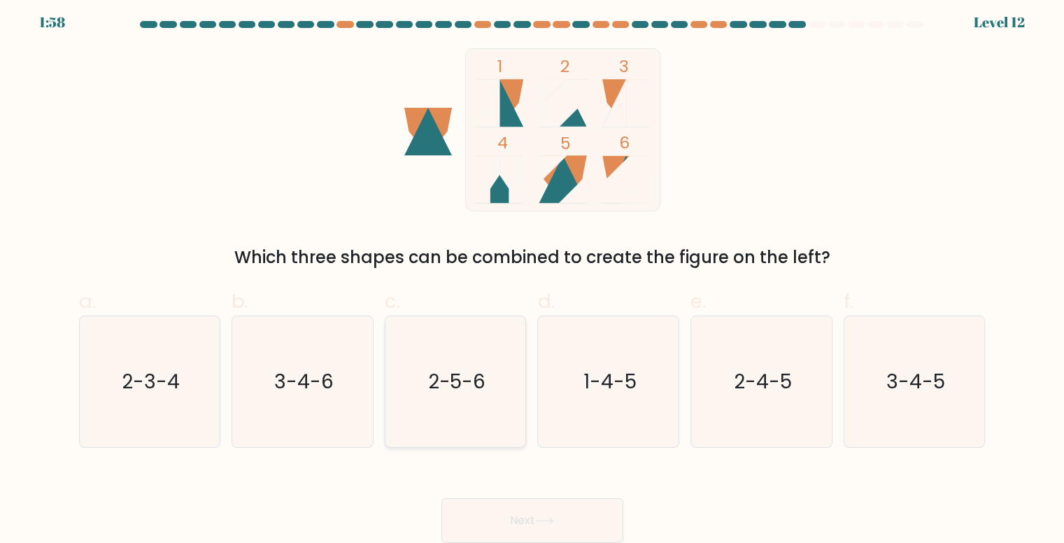
drag, startPoint x: 429, startPoint y: 378, endPoint x: 448, endPoint y: 392, distance: 23.5
click at [434, 383] on text "2-5-6" at bounding box center [456, 381] width 58 height 27
click at [483, 283] on div "a. 2-3-4 b. 3-4-6 c. 2-5-6 d. 1-4-5" at bounding box center [532, 362] width 918 height 172
click at [459, 356] on icon "2-5-6" at bounding box center [455, 381] width 131 height 131
click at [532, 276] on input "c. 2-5-6" at bounding box center [532, 271] width 1 height 9
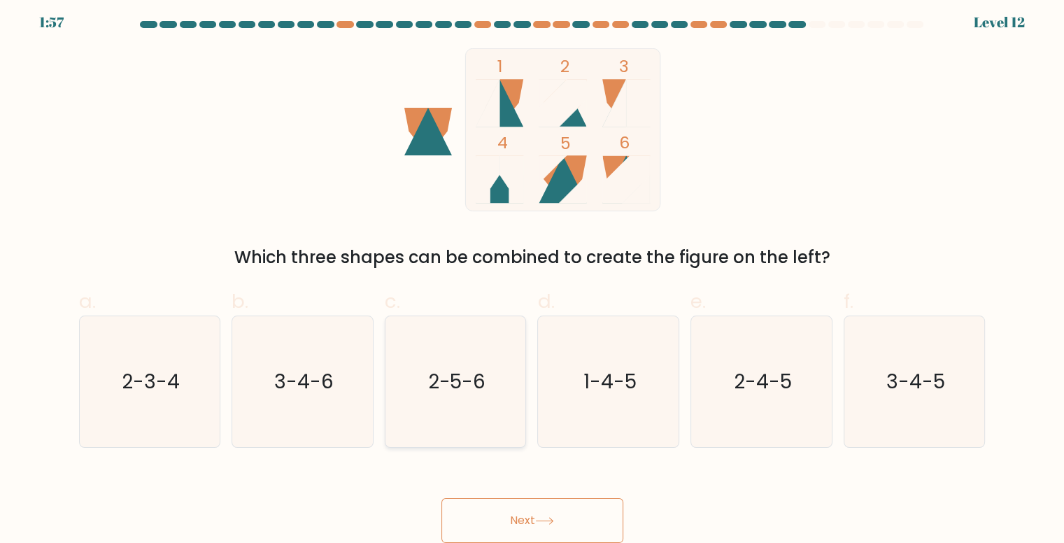
radio input "true"
click at [534, 524] on button "Next" at bounding box center [532, 520] width 182 height 45
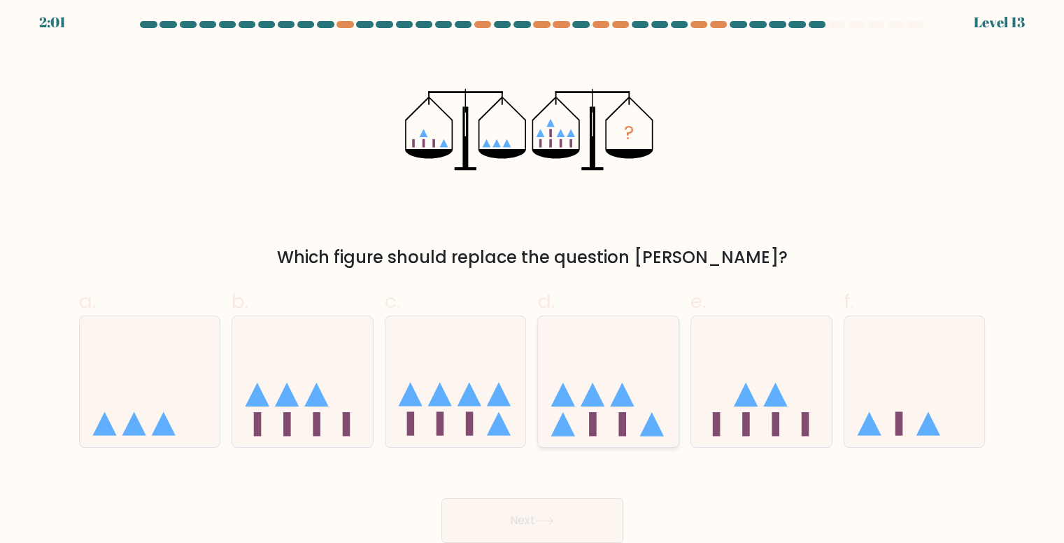
click at [558, 427] on icon at bounding box center [563, 424] width 24 height 24
click at [533, 276] on input "d." at bounding box center [532, 271] width 1 height 9
radio input "true"
click at [579, 517] on button "Next" at bounding box center [532, 520] width 182 height 45
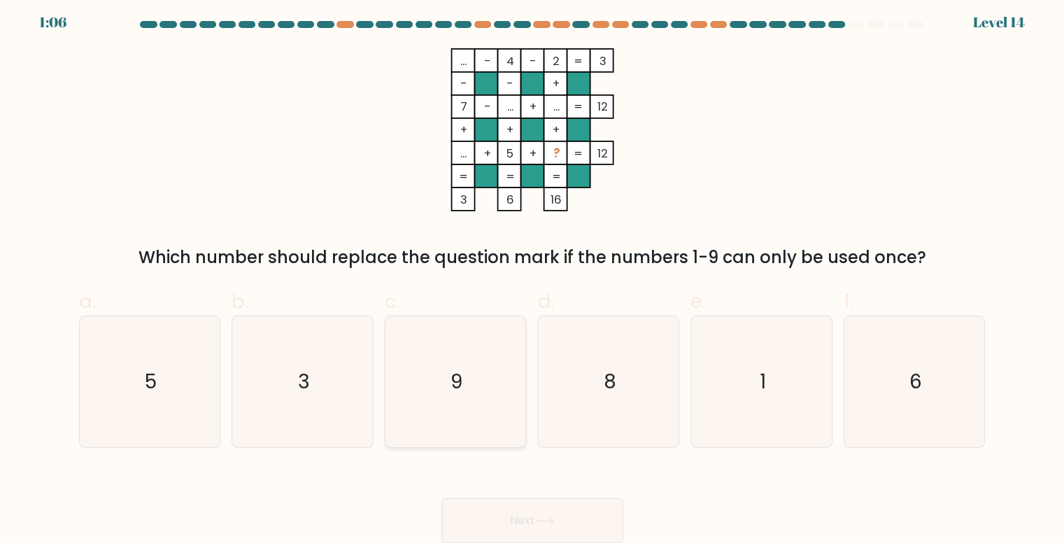
click at [453, 356] on icon "9" at bounding box center [455, 381] width 131 height 131
click at [532, 276] on input "c. 9" at bounding box center [532, 271] width 1 height 9
radio input "true"
click at [551, 510] on button "Next" at bounding box center [532, 520] width 182 height 45
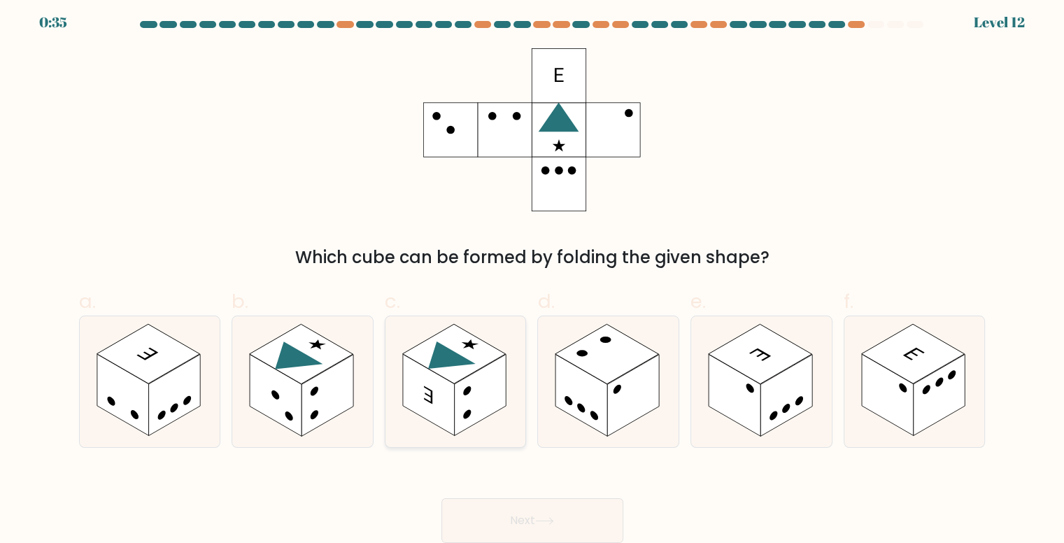
click at [479, 367] on rect at bounding box center [453, 353] width 103 height 59
click at [532, 276] on input "c." at bounding box center [532, 271] width 1 height 9
radio input "true"
click at [517, 532] on button "Next" at bounding box center [532, 520] width 182 height 45
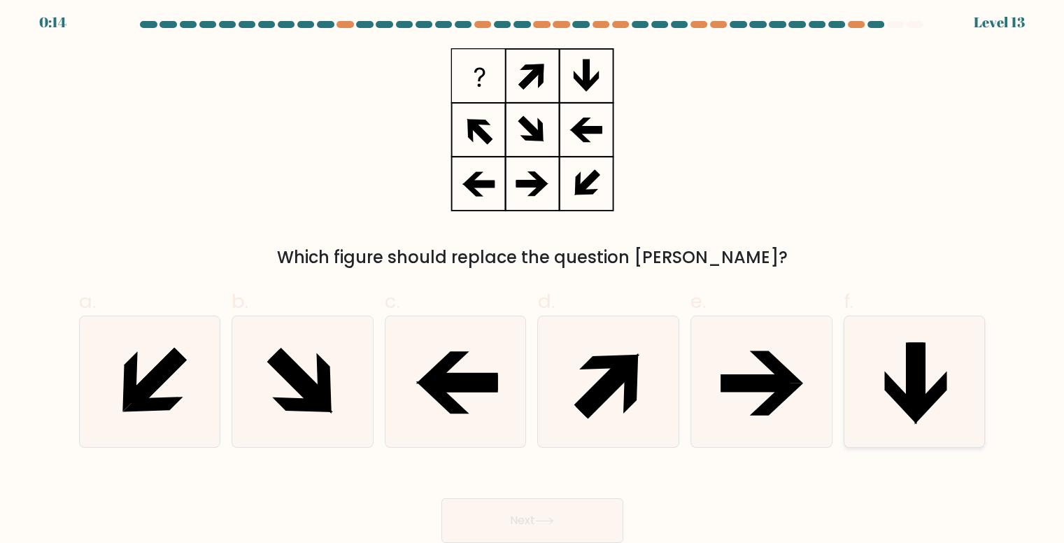
click at [881, 407] on icon at bounding box center [914, 381] width 131 height 131
click at [533, 276] on input "f." at bounding box center [532, 271] width 1 height 9
radio input "true"
click at [578, 527] on button "Next" at bounding box center [532, 520] width 182 height 45
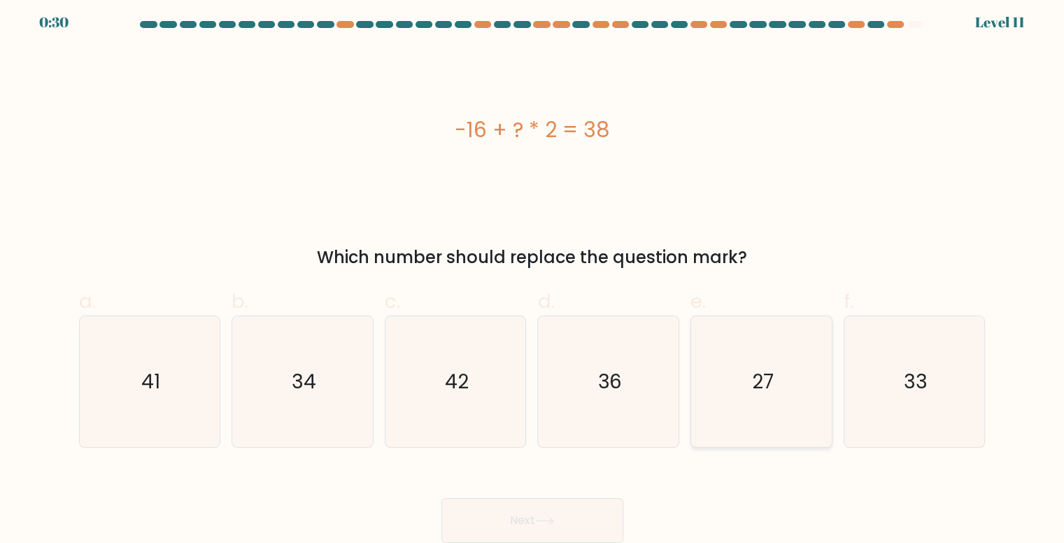
drag, startPoint x: 801, startPoint y: 391, endPoint x: 794, endPoint y: 386, distance: 8.5
click at [801, 390] on icon "27" at bounding box center [761, 381] width 131 height 131
click at [533, 276] on input "e. 27" at bounding box center [532, 271] width 1 height 9
radio input "true"
click at [588, 509] on button "Next" at bounding box center [532, 520] width 182 height 45
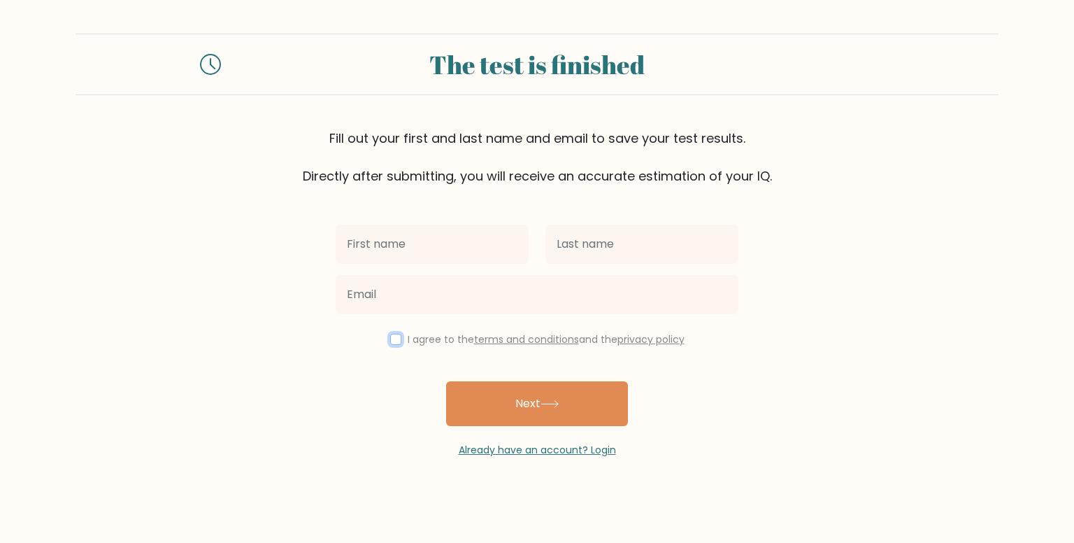
click at [390, 338] on input "checkbox" at bounding box center [395, 339] width 11 height 11
checkbox input "true"
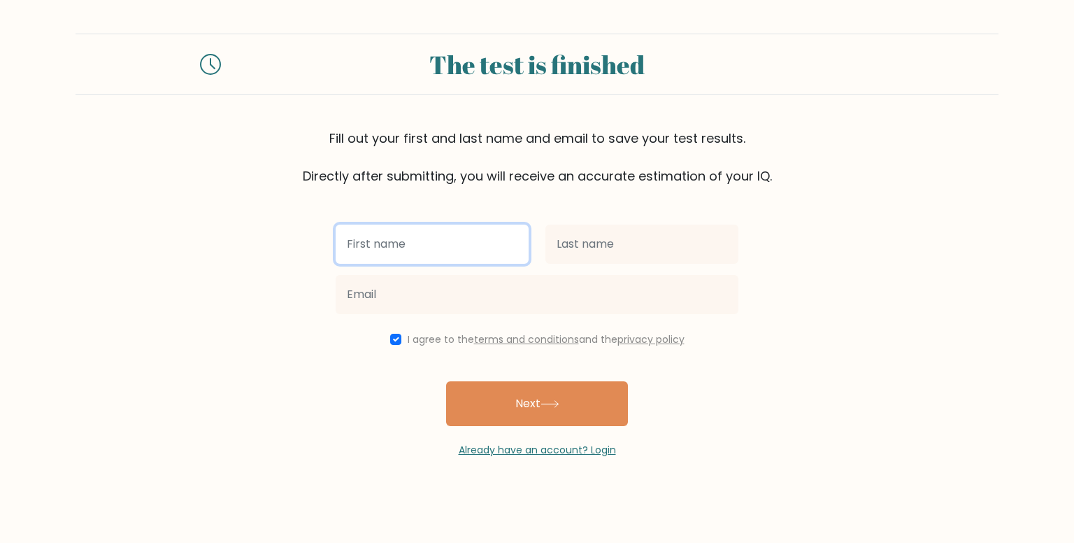
click at [405, 252] on input "text" at bounding box center [432, 244] width 193 height 39
type input "prexel"
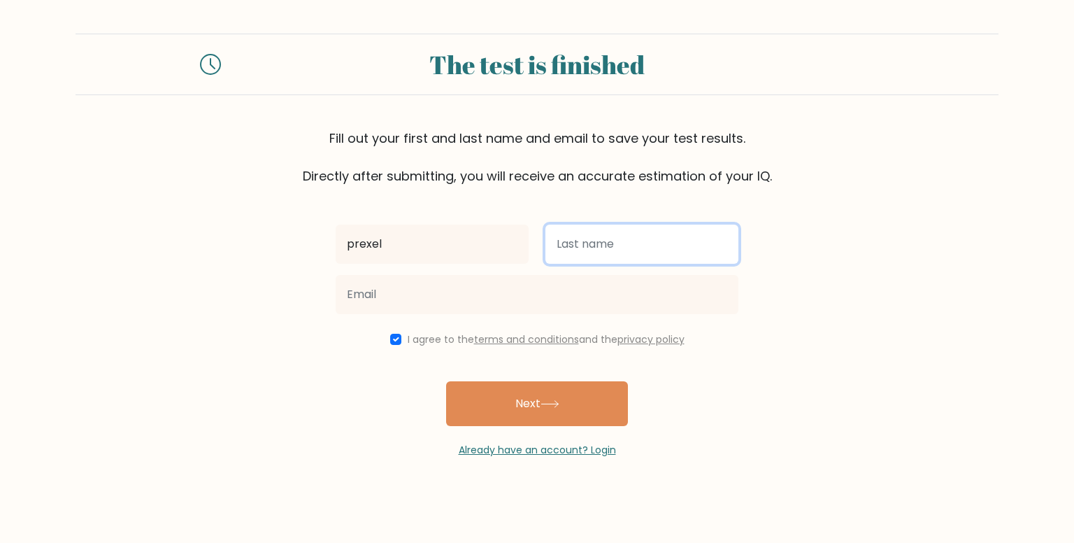
click at [636, 236] on input "text" at bounding box center [642, 244] width 193 height 39
type input "pitos"
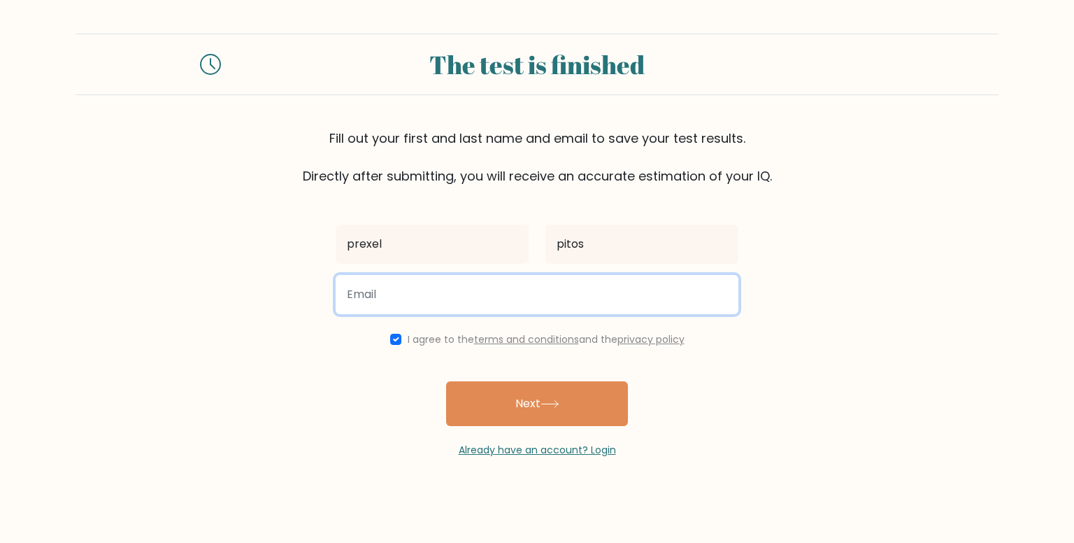
click at [448, 283] on input "email" at bounding box center [537, 294] width 403 height 39
type input "prexelpitos3@gmail.com"
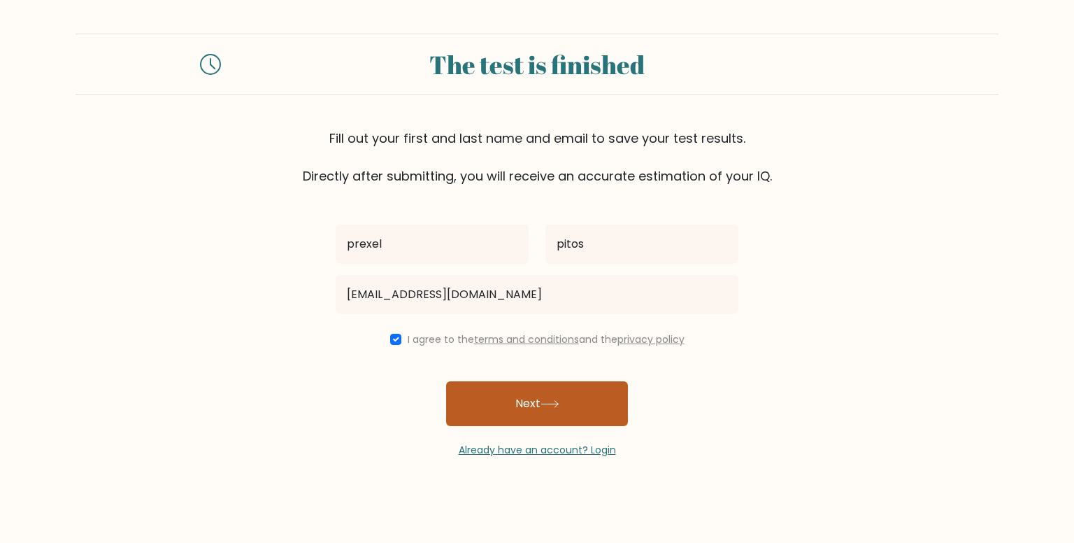
click at [529, 413] on button "Next" at bounding box center [537, 403] width 182 height 45
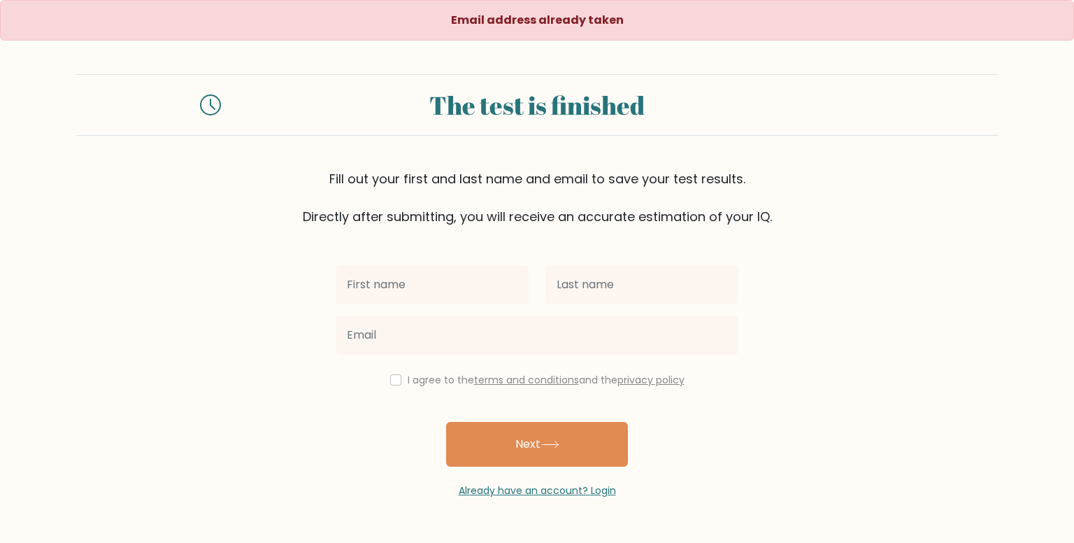
click at [398, 377] on div "I agree to the terms and conditions and the privacy policy" at bounding box center [537, 379] width 420 height 17
click at [392, 376] on input "checkbox" at bounding box center [395, 379] width 11 height 11
checkbox input "true"
click at [411, 310] on div at bounding box center [537, 335] width 420 height 50
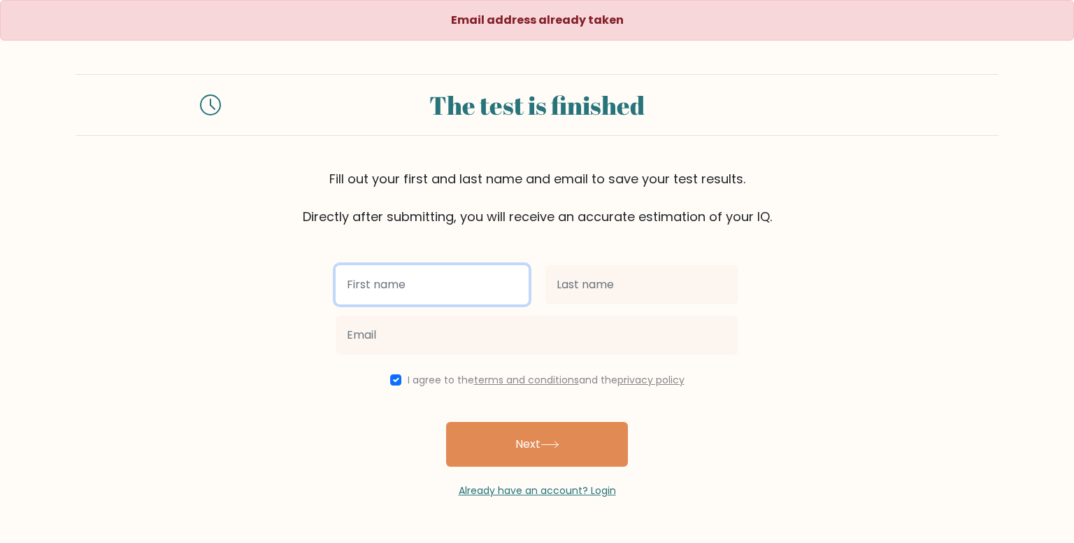
click at [416, 301] on input "text" at bounding box center [432, 284] width 193 height 39
type input "prexel"
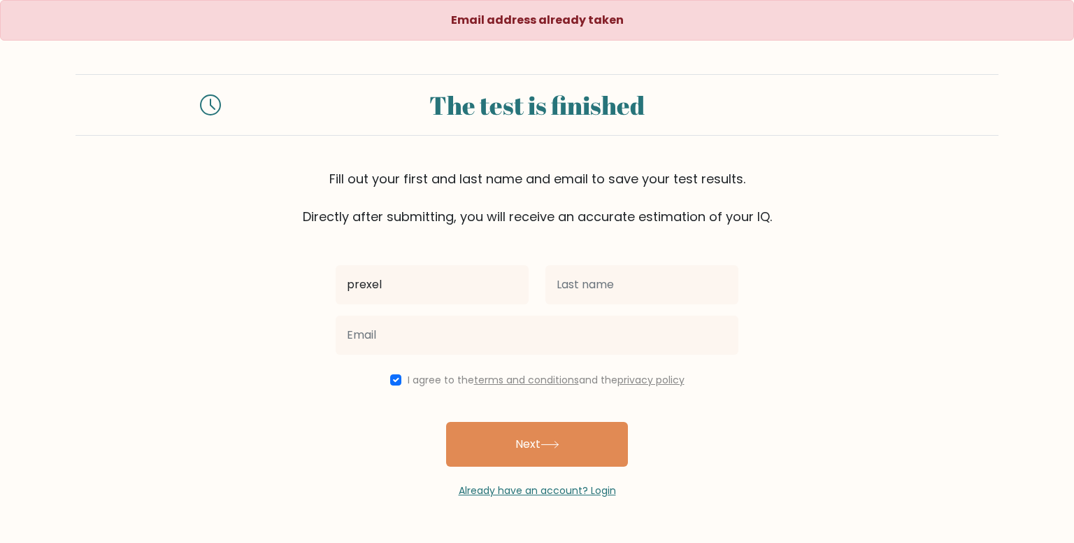
click at [556, 304] on div at bounding box center [642, 285] width 210 height 50
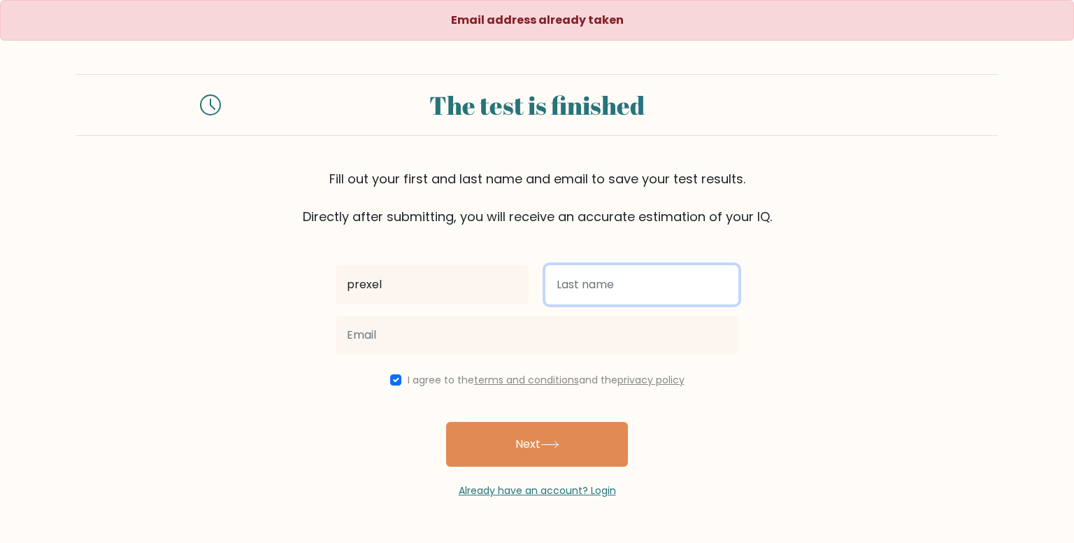
click at [583, 289] on input "text" at bounding box center [642, 284] width 193 height 39
type input "pitos"
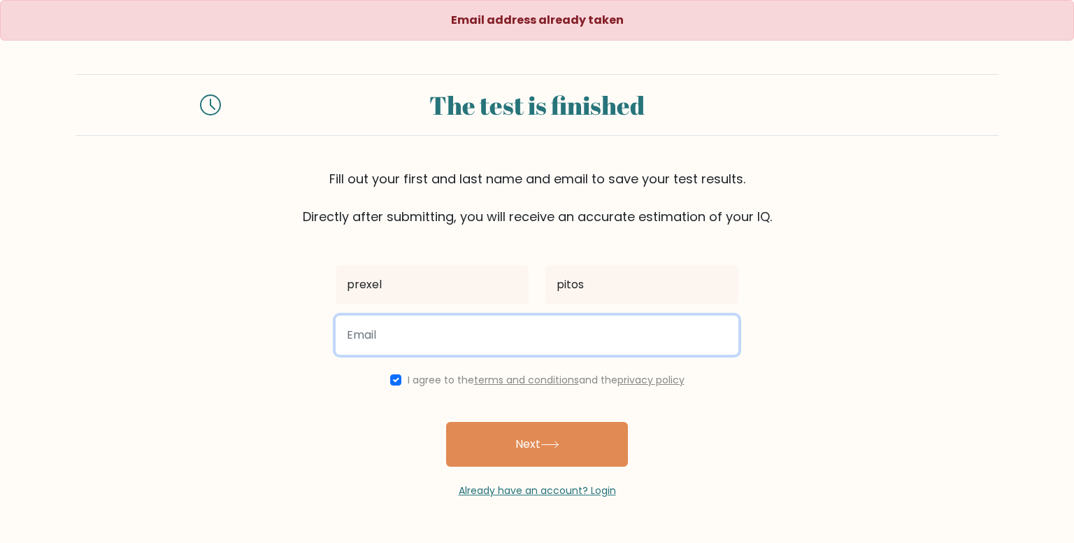
click at [478, 336] on input "email" at bounding box center [537, 334] width 403 height 39
click at [372, 322] on input "email" at bounding box center [537, 334] width 403 height 39
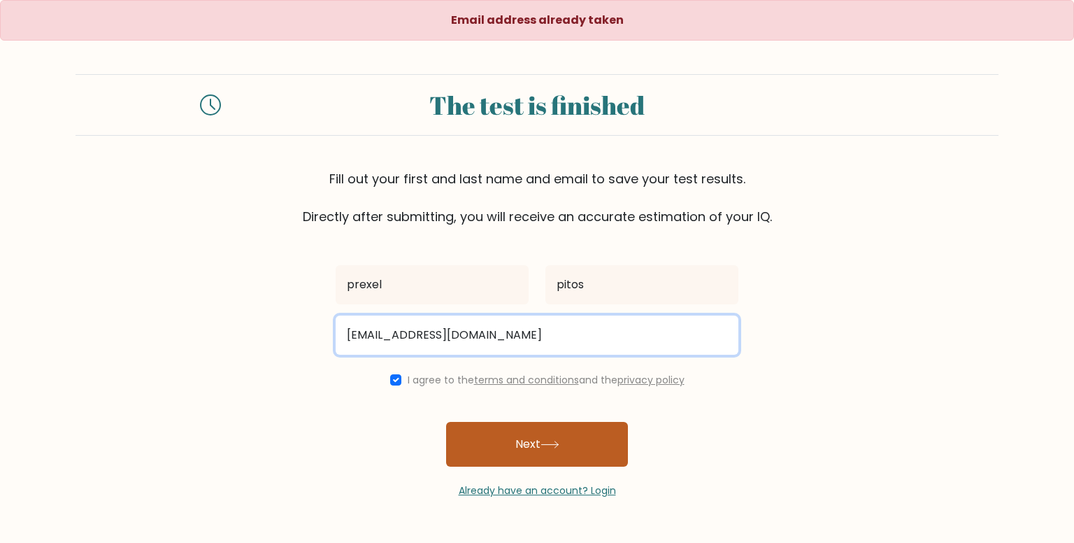
type input "pitosprexelcstr@gmail.com"
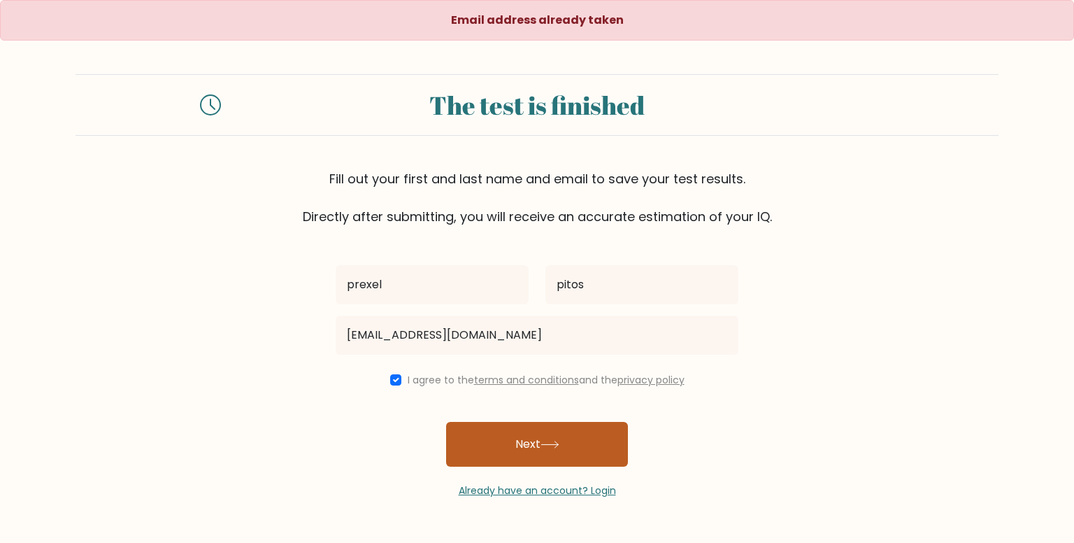
click at [532, 426] on button "Next" at bounding box center [537, 444] width 182 height 45
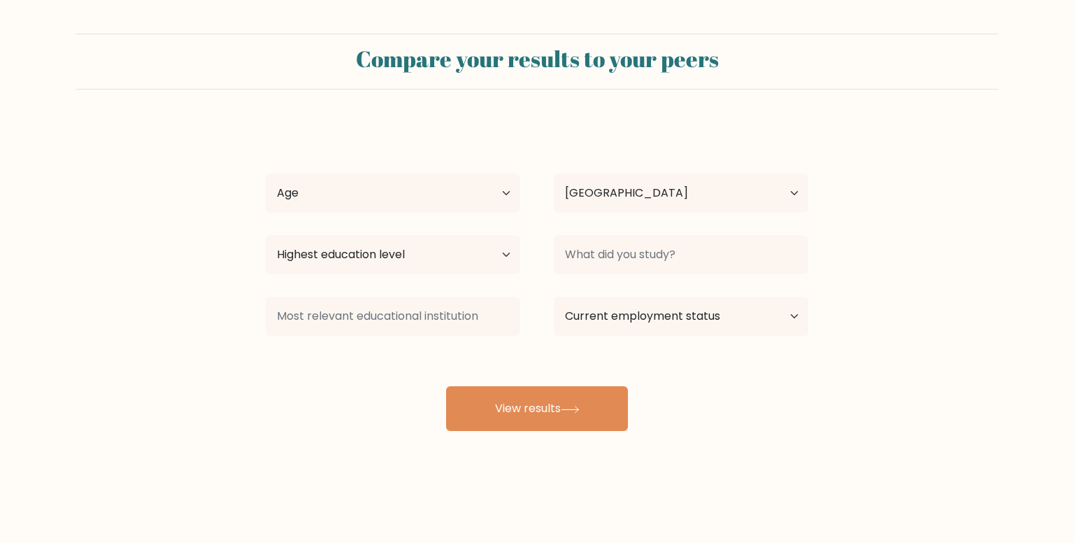
select select "PH"
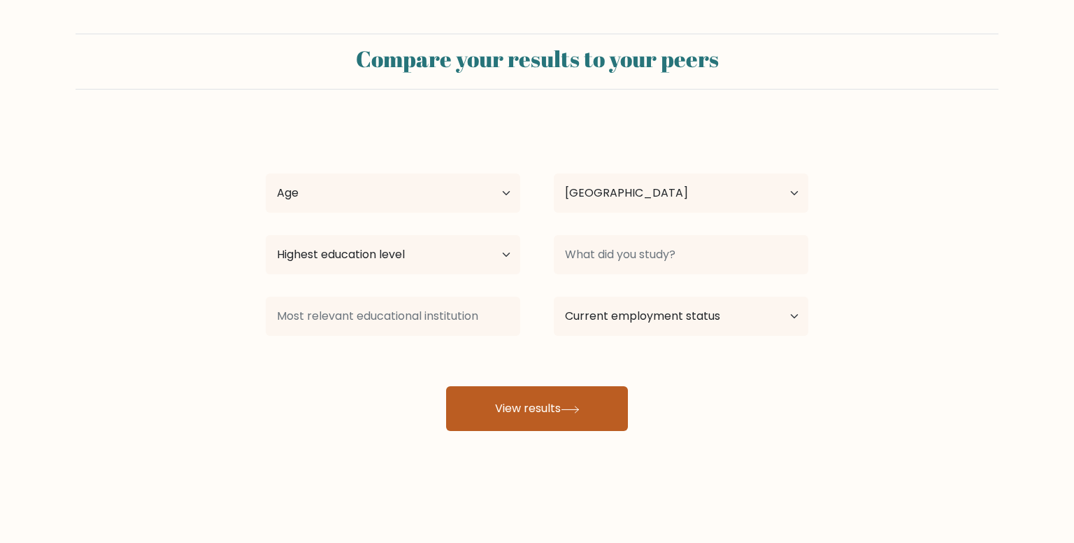
click at [572, 399] on button "View results" at bounding box center [537, 408] width 182 height 45
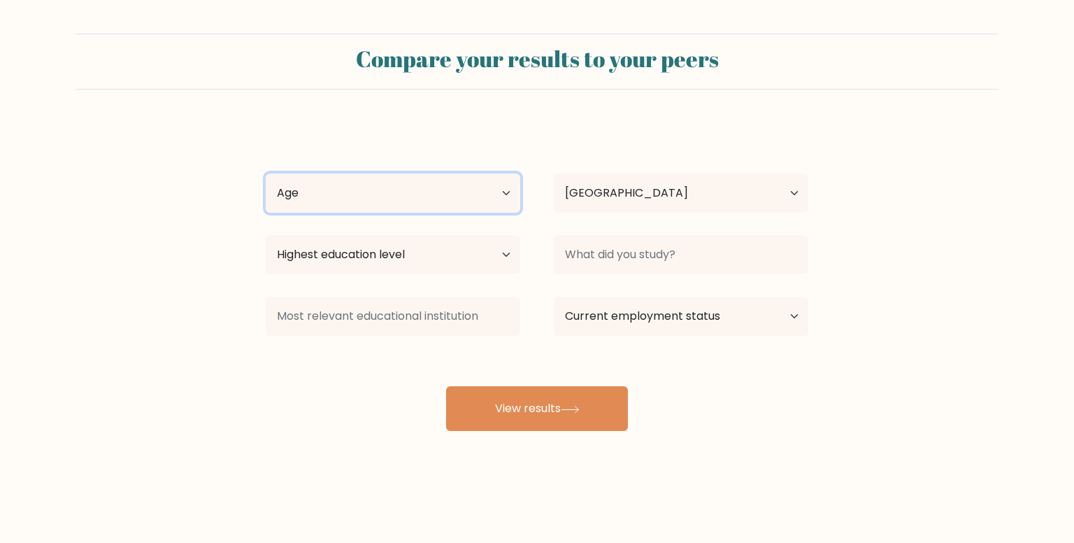
click at [393, 204] on select "Age Under [DEMOGRAPHIC_DATA] [DEMOGRAPHIC_DATA] [DEMOGRAPHIC_DATA] [DEMOGRAPHIC…" at bounding box center [393, 192] width 255 height 39
select select "18_24"
click at [266, 173] on select "Age Under [DEMOGRAPHIC_DATA] [DEMOGRAPHIC_DATA] [DEMOGRAPHIC_DATA] [DEMOGRAPHIC…" at bounding box center [393, 192] width 255 height 39
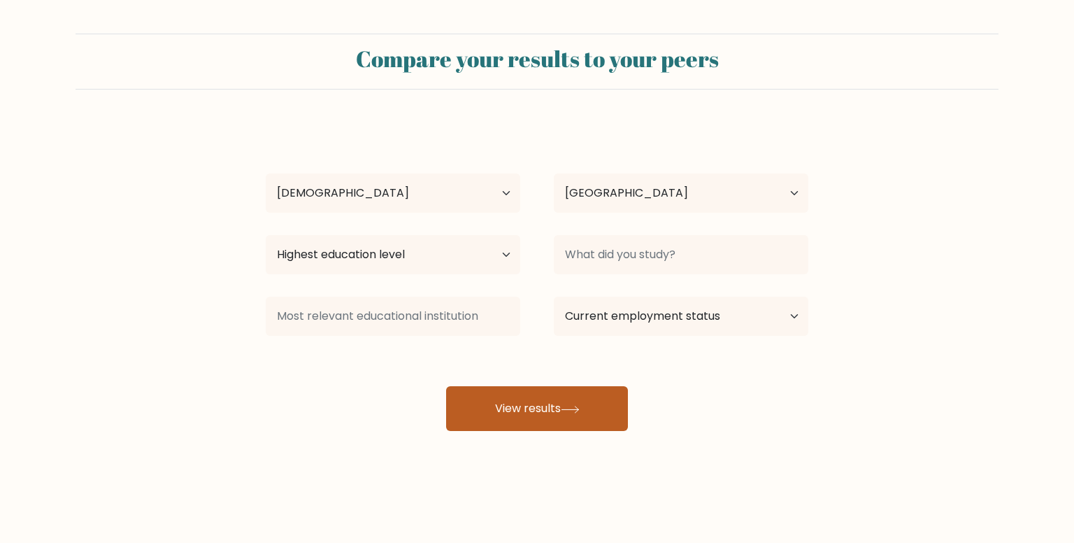
click at [545, 406] on button "View results" at bounding box center [537, 408] width 182 height 45
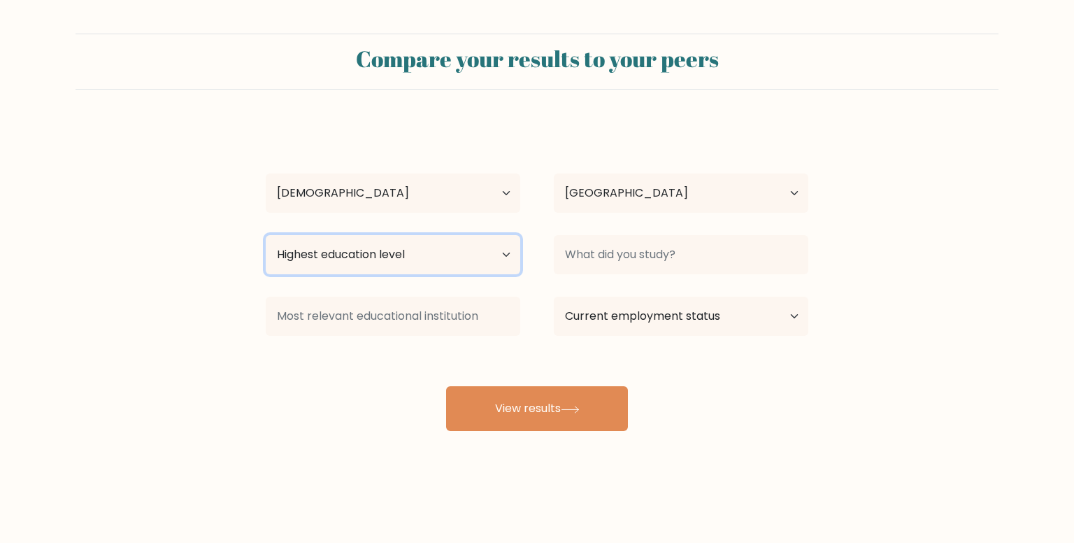
drag, startPoint x: 429, startPoint y: 258, endPoint x: 432, endPoint y: 267, distance: 9.1
click at [429, 262] on select "Highest education level No schooling Primary Lower Secondary Upper Secondary Oc…" at bounding box center [393, 254] width 255 height 39
select select "upper_secondary"
click at [266, 235] on select "Highest education level No schooling Primary Lower Secondary Upper Secondary Oc…" at bounding box center [393, 254] width 255 height 39
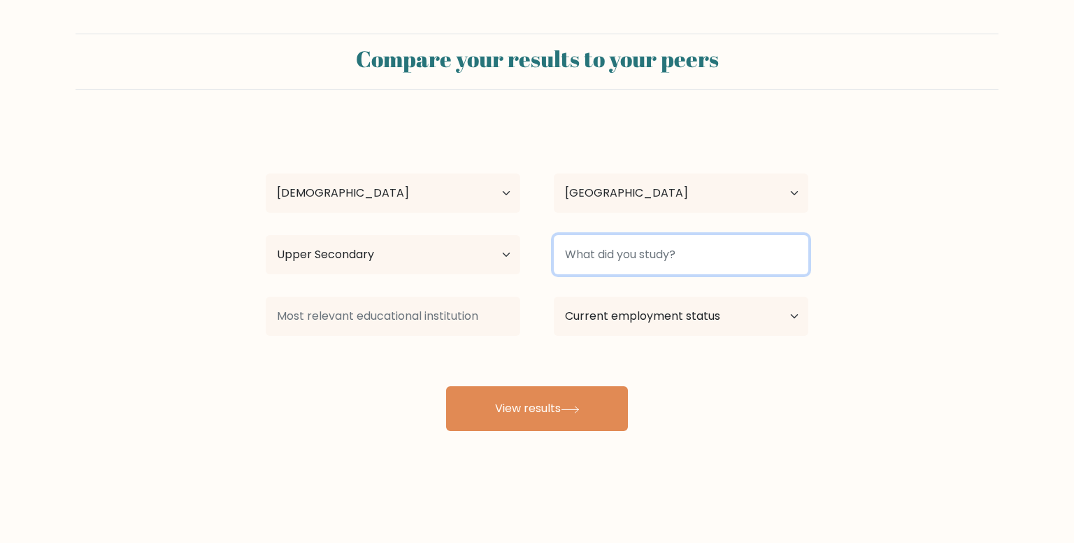
click at [604, 264] on input at bounding box center [681, 254] width 255 height 39
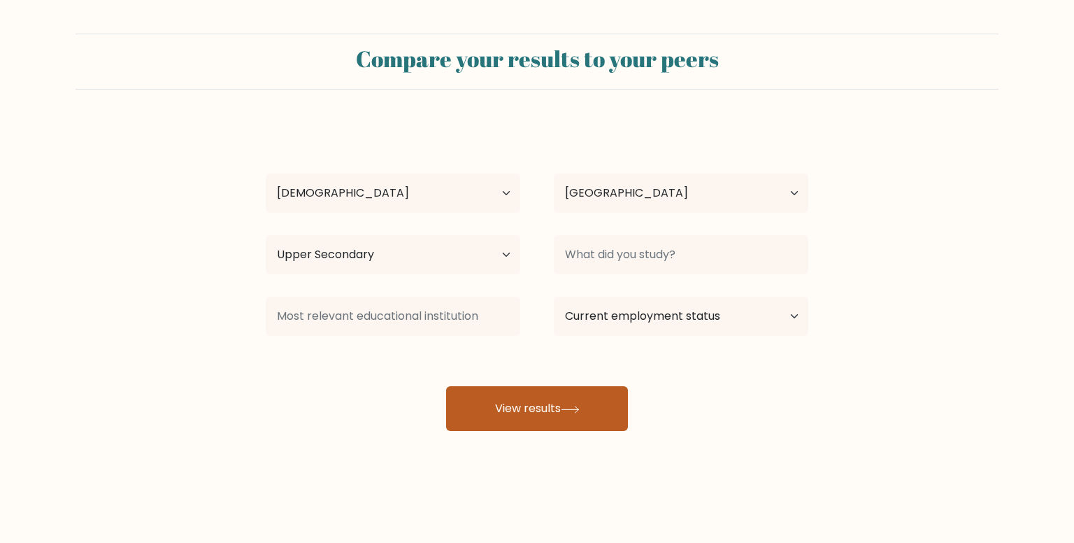
click at [544, 409] on button "View results" at bounding box center [537, 408] width 182 height 45
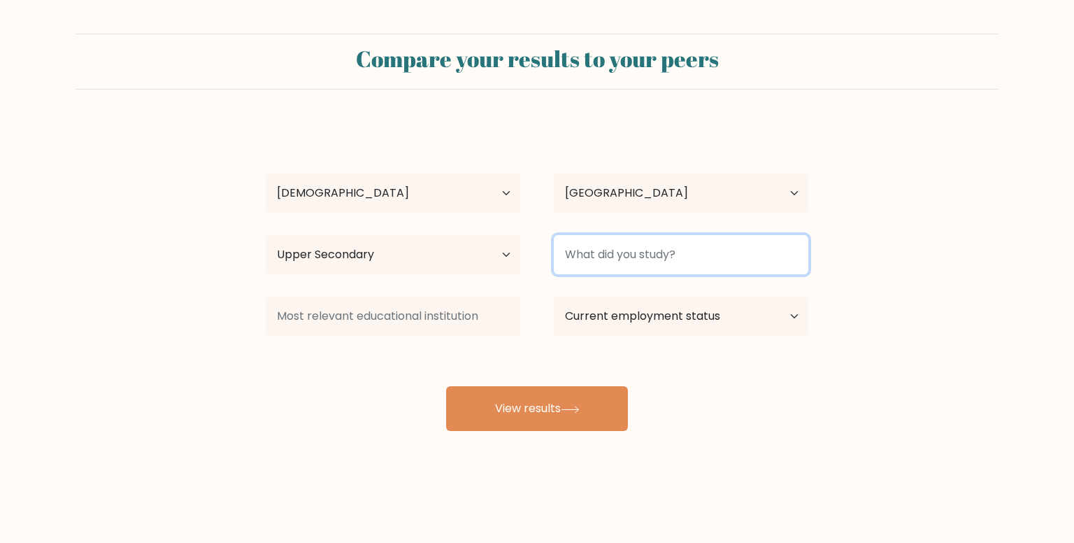
click at [662, 261] on input at bounding box center [681, 254] width 255 height 39
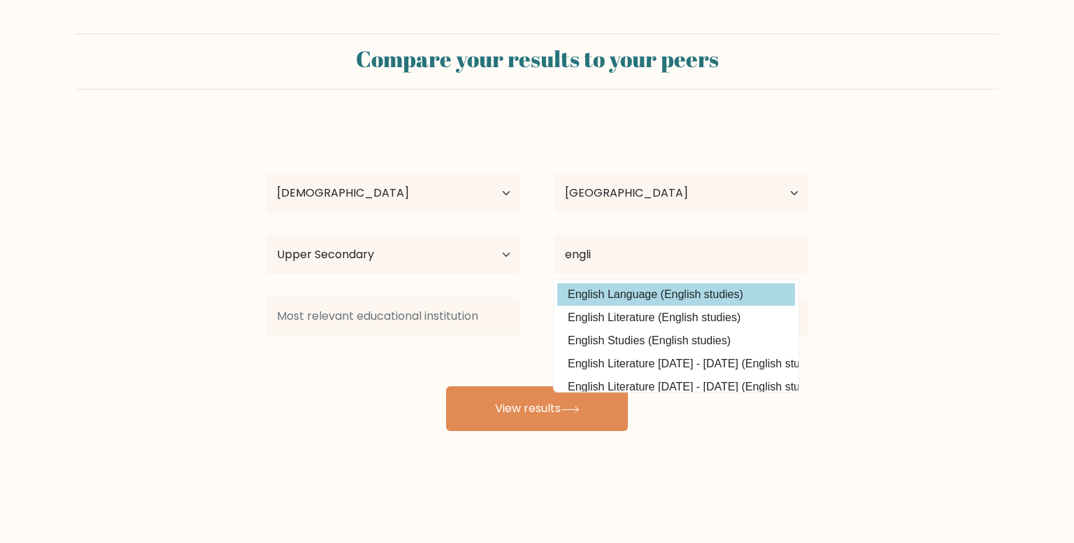
click at [632, 301] on option "English Language (English studies)" at bounding box center [676, 294] width 238 height 22
type input "English Language"
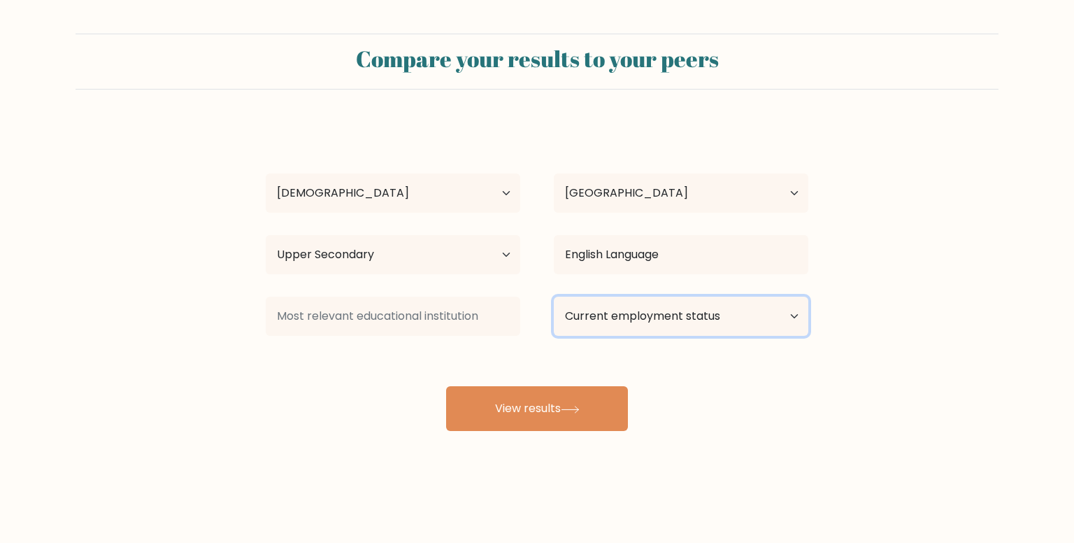
click at [691, 317] on select "Current employment status Employed Student Retired Other / prefer not to answer" at bounding box center [681, 316] width 255 height 39
select select "other"
click at [554, 297] on select "Current employment status Employed Student Retired Other / prefer not to answer" at bounding box center [681, 316] width 255 height 39
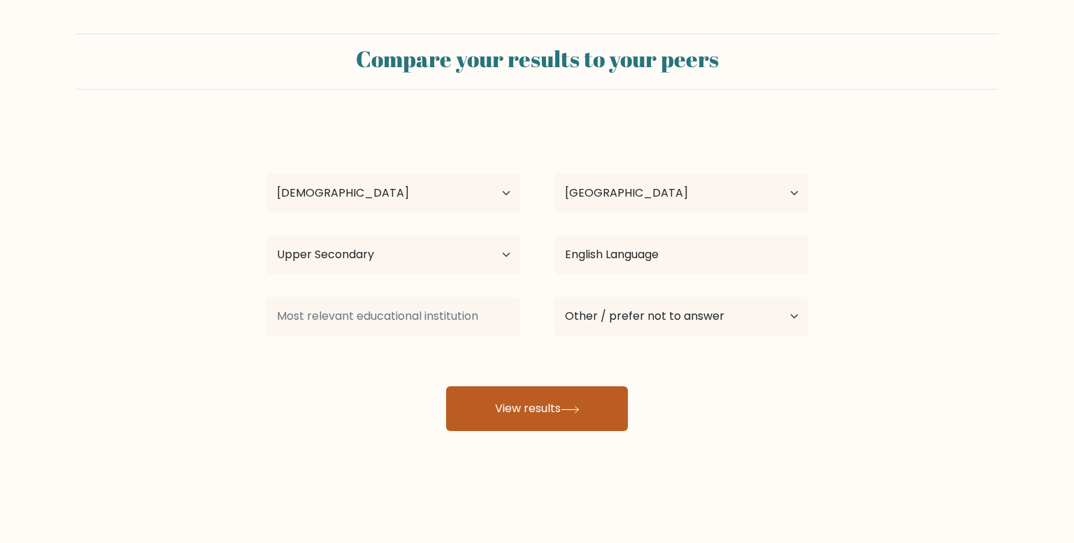
drag, startPoint x: 529, startPoint y: 407, endPoint x: 543, endPoint y: 411, distance: 15.3
click at [536, 409] on button "View results" at bounding box center [537, 408] width 182 height 45
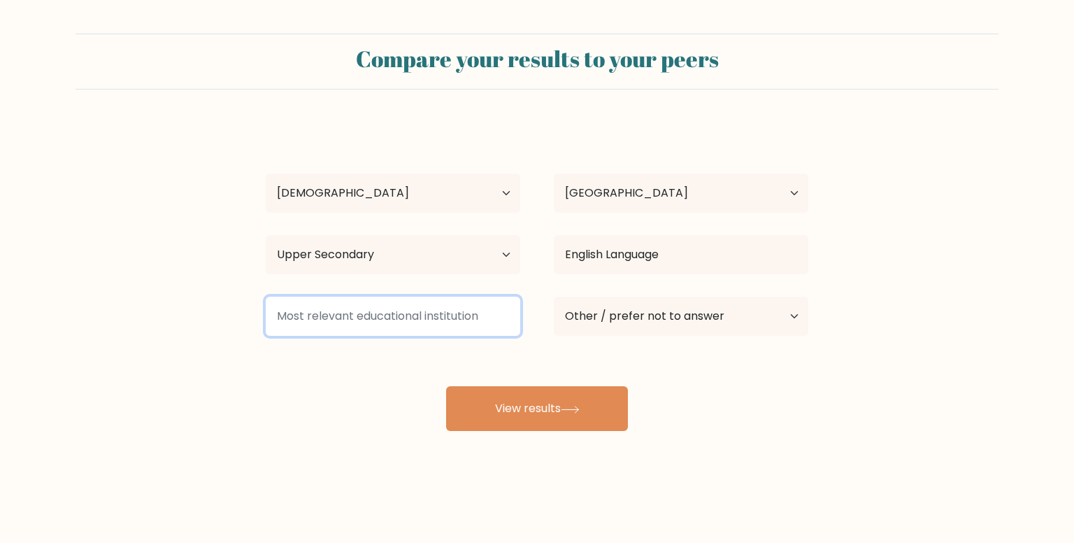
click at [380, 305] on input at bounding box center [393, 316] width 255 height 39
click at [372, 320] on input at bounding box center [393, 316] width 255 height 39
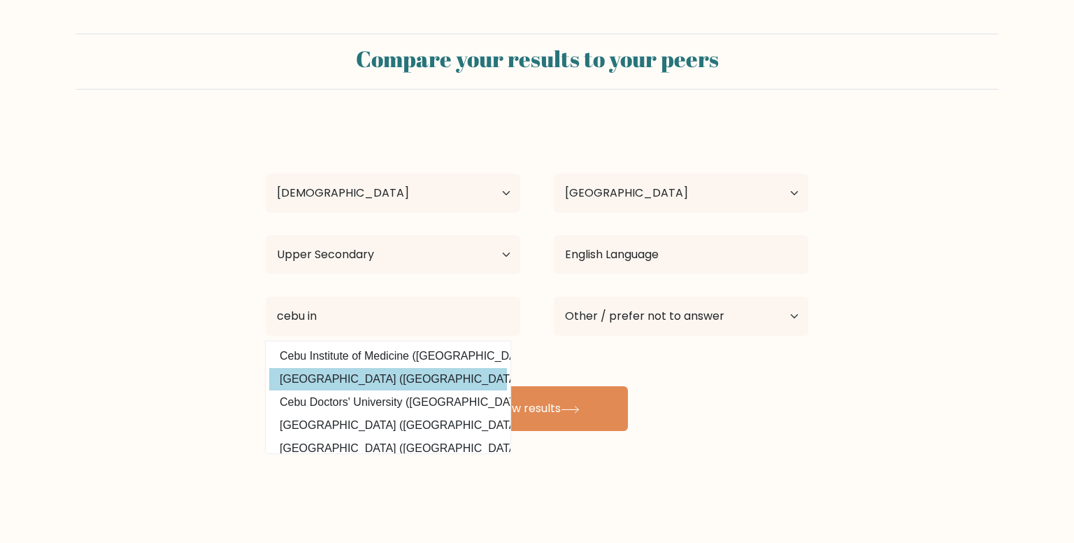
click at [402, 378] on option "Cebu Institute of Technology (Philippines)" at bounding box center [388, 379] width 238 height 22
type input "[GEOGRAPHIC_DATA]"
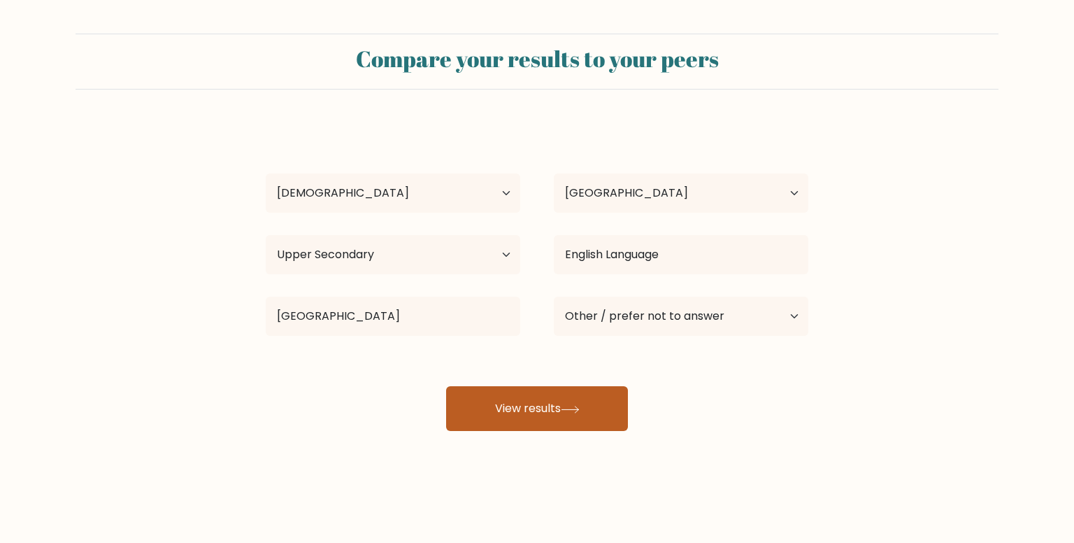
click at [510, 413] on button "View results" at bounding box center [537, 408] width 182 height 45
